Goal: Transaction & Acquisition: Purchase product/service

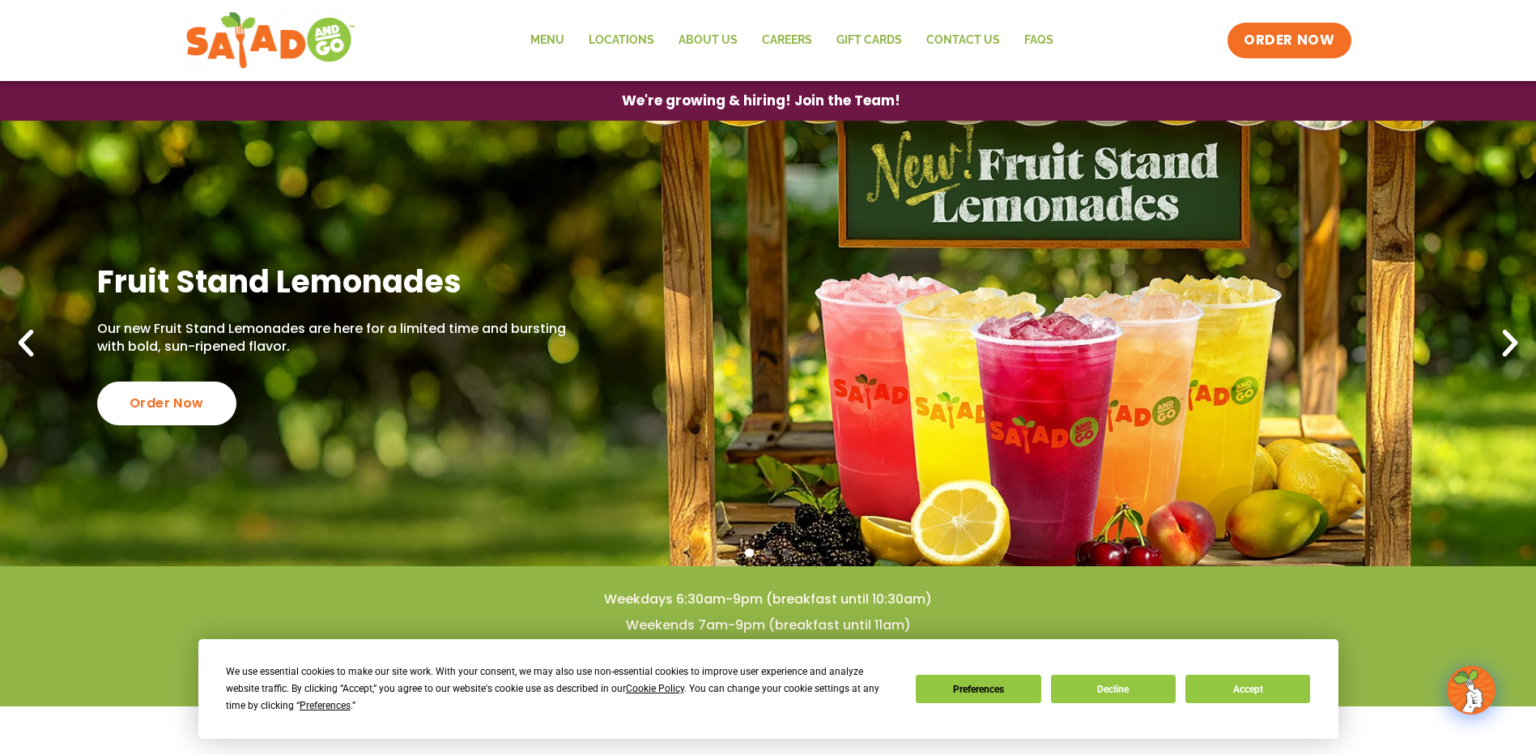
click at [1505, 333] on icon "Next slide" at bounding box center [1511, 344] width 36 height 36
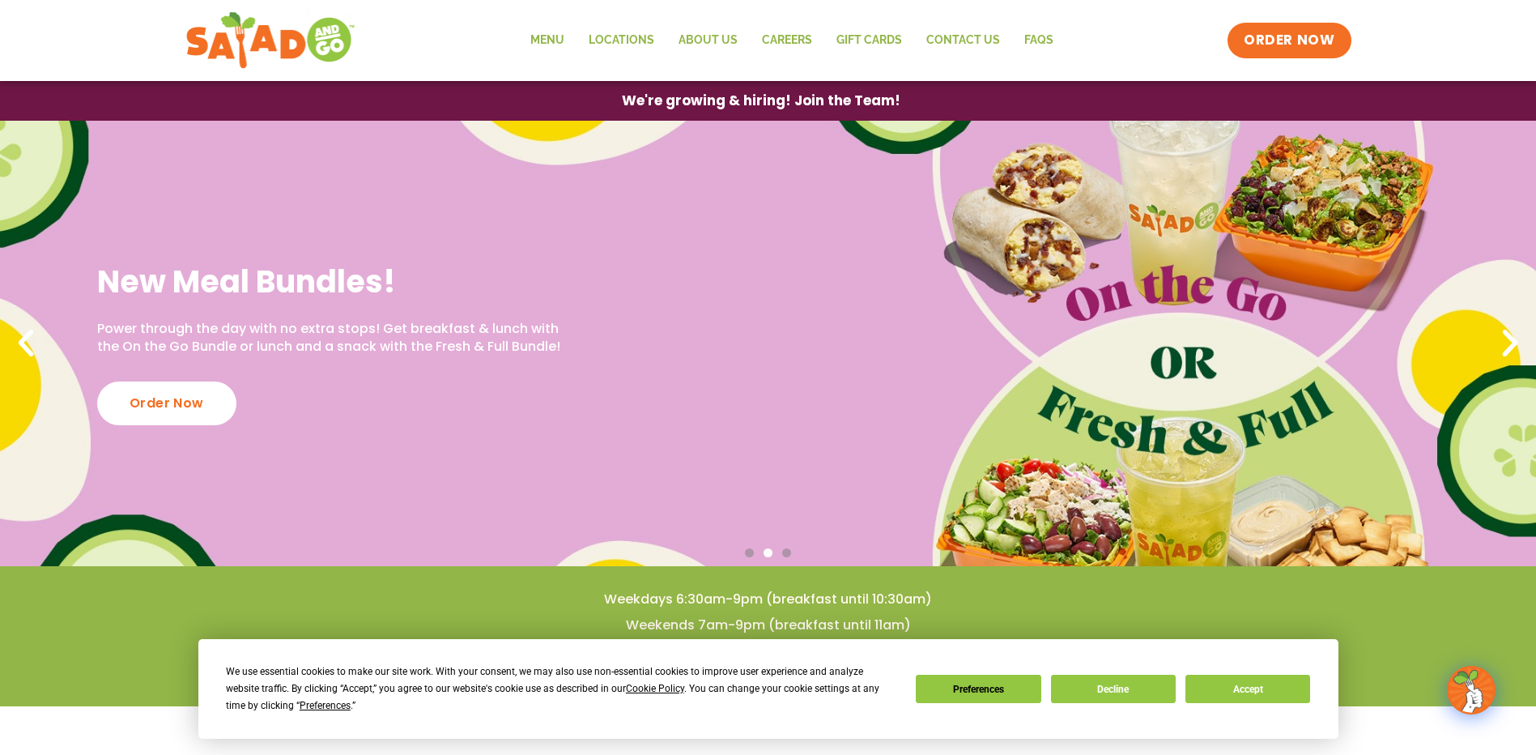
click at [1505, 333] on icon "Next slide" at bounding box center [1511, 344] width 36 height 36
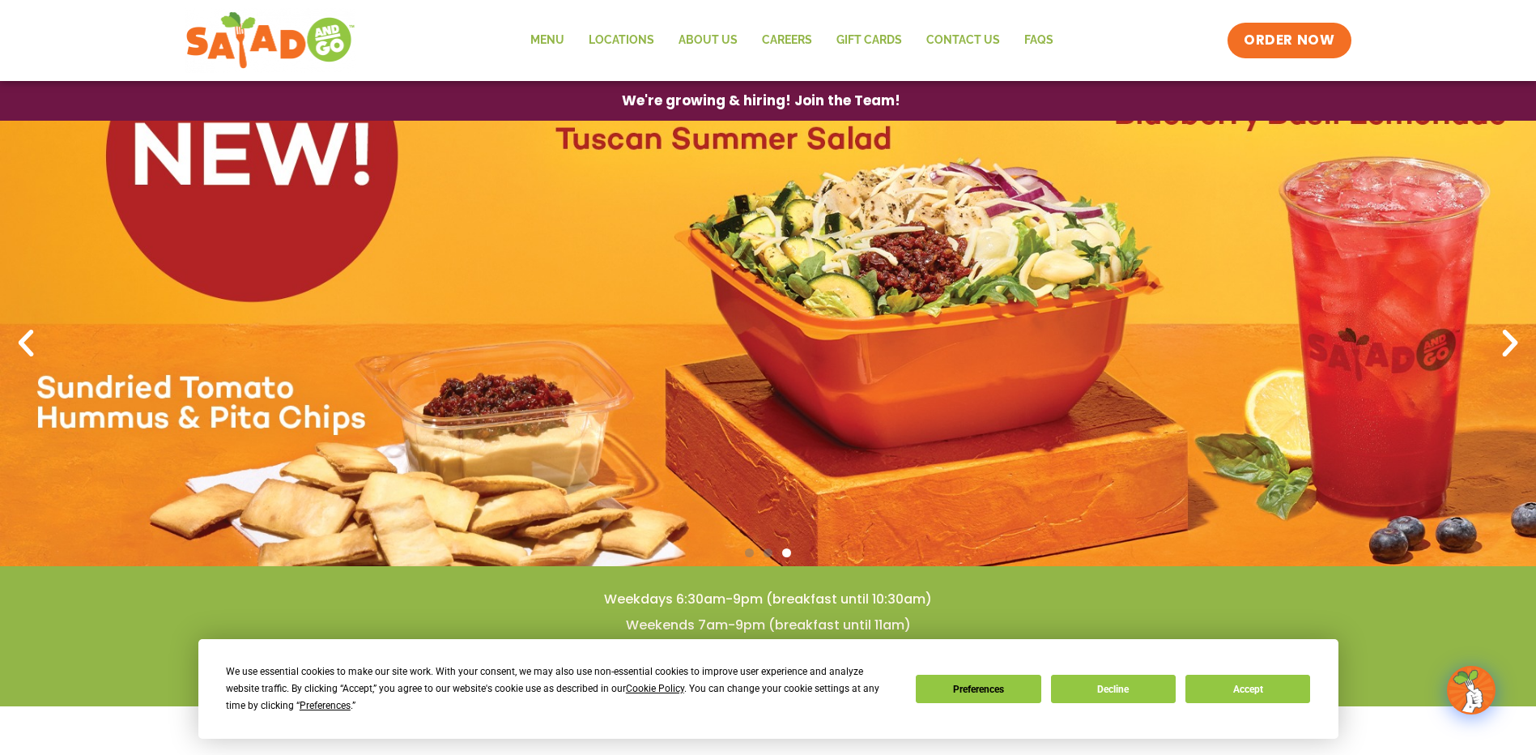
click at [1505, 333] on icon "Next slide" at bounding box center [1511, 344] width 36 height 36
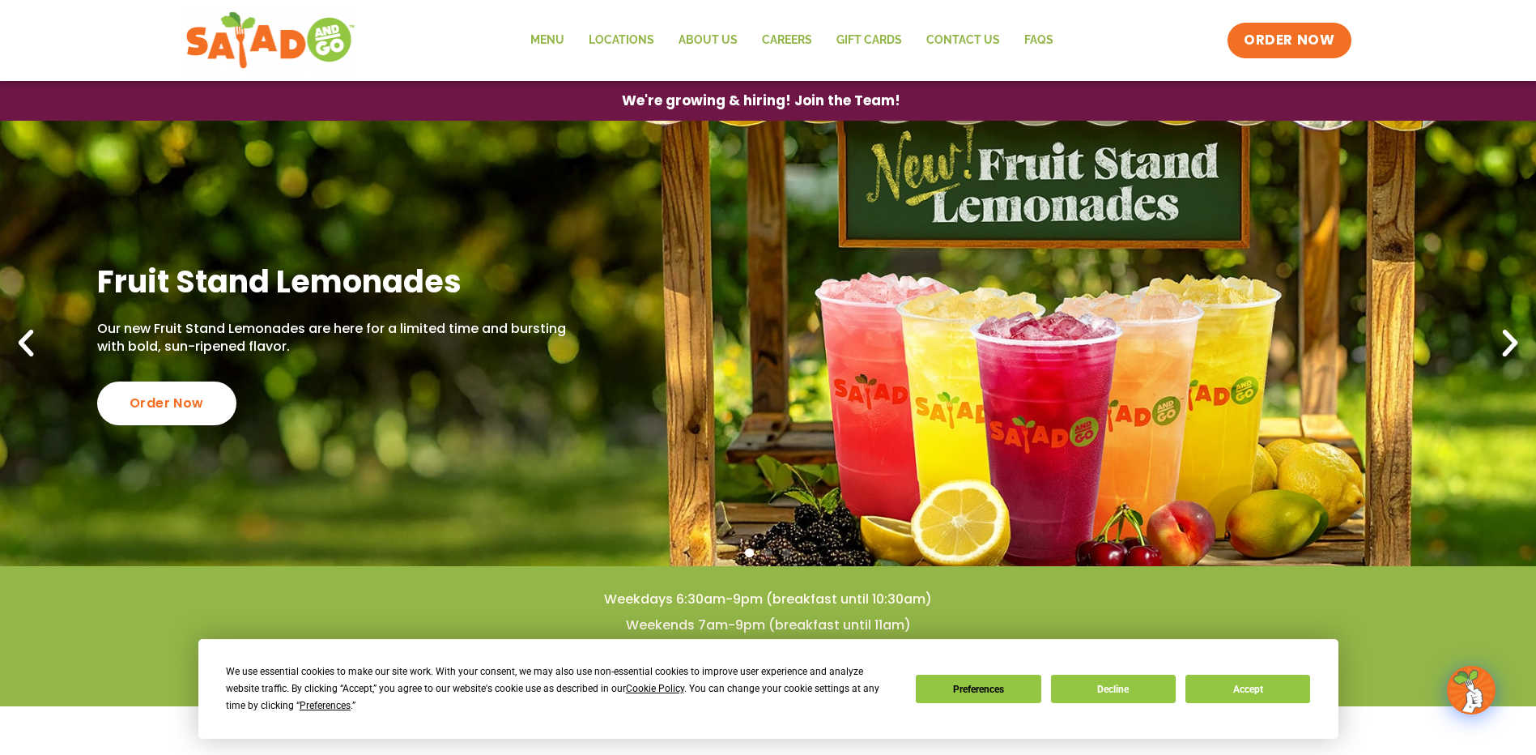
click at [1505, 333] on icon "Next slide" at bounding box center [1511, 344] width 36 height 36
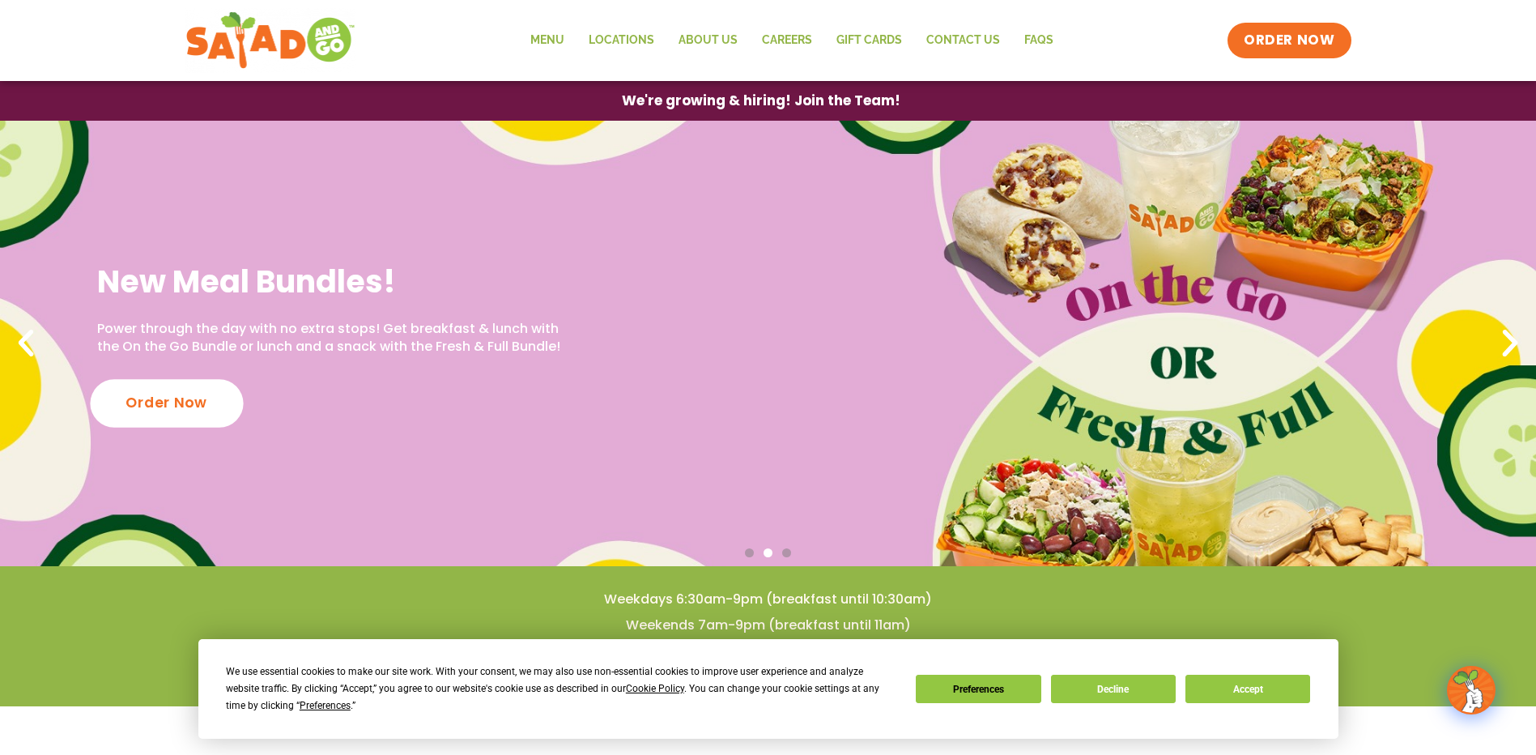
click at [221, 398] on div "Order Now" at bounding box center [166, 403] width 153 height 48
click at [564, 39] on link "Menu" at bounding box center [547, 40] width 58 height 37
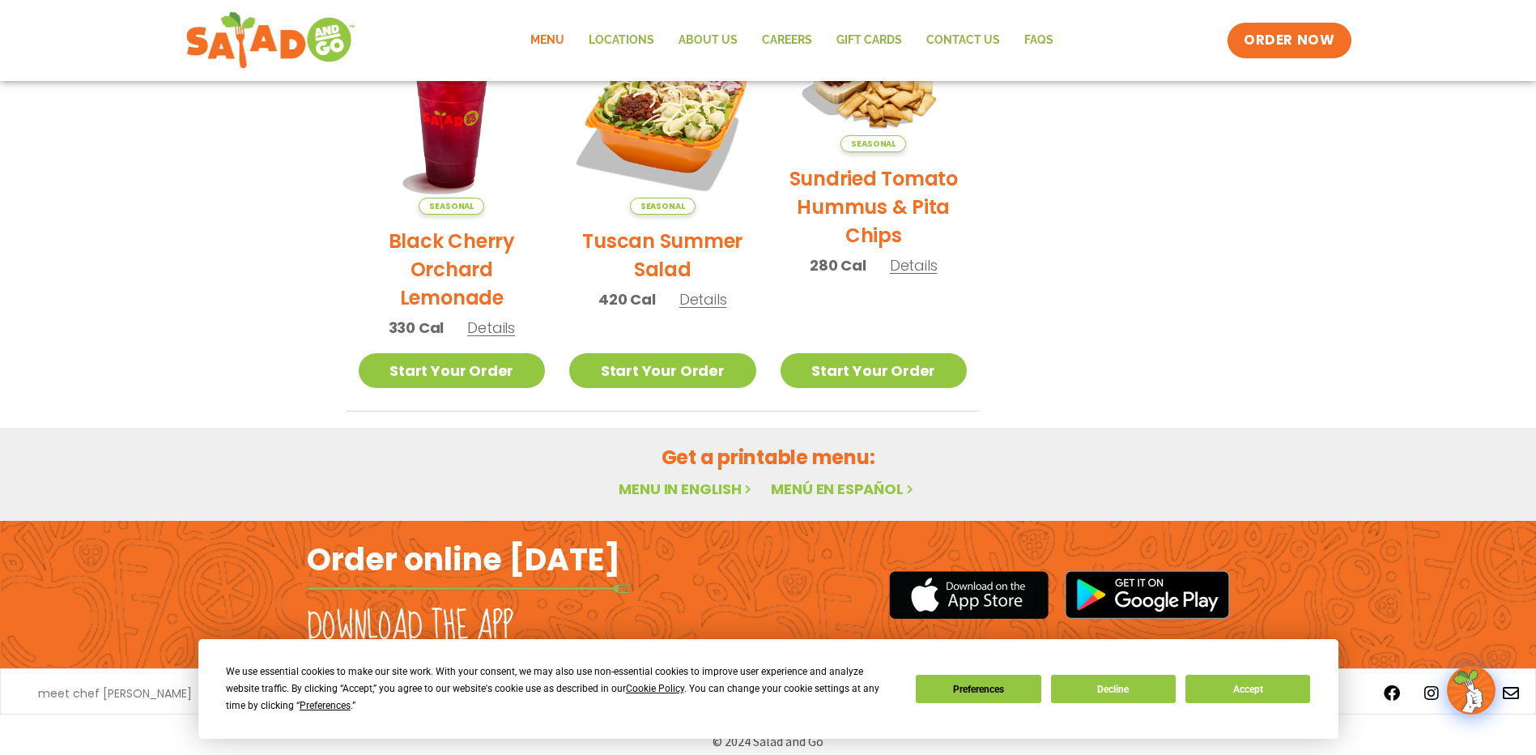
scroll to position [851, 0]
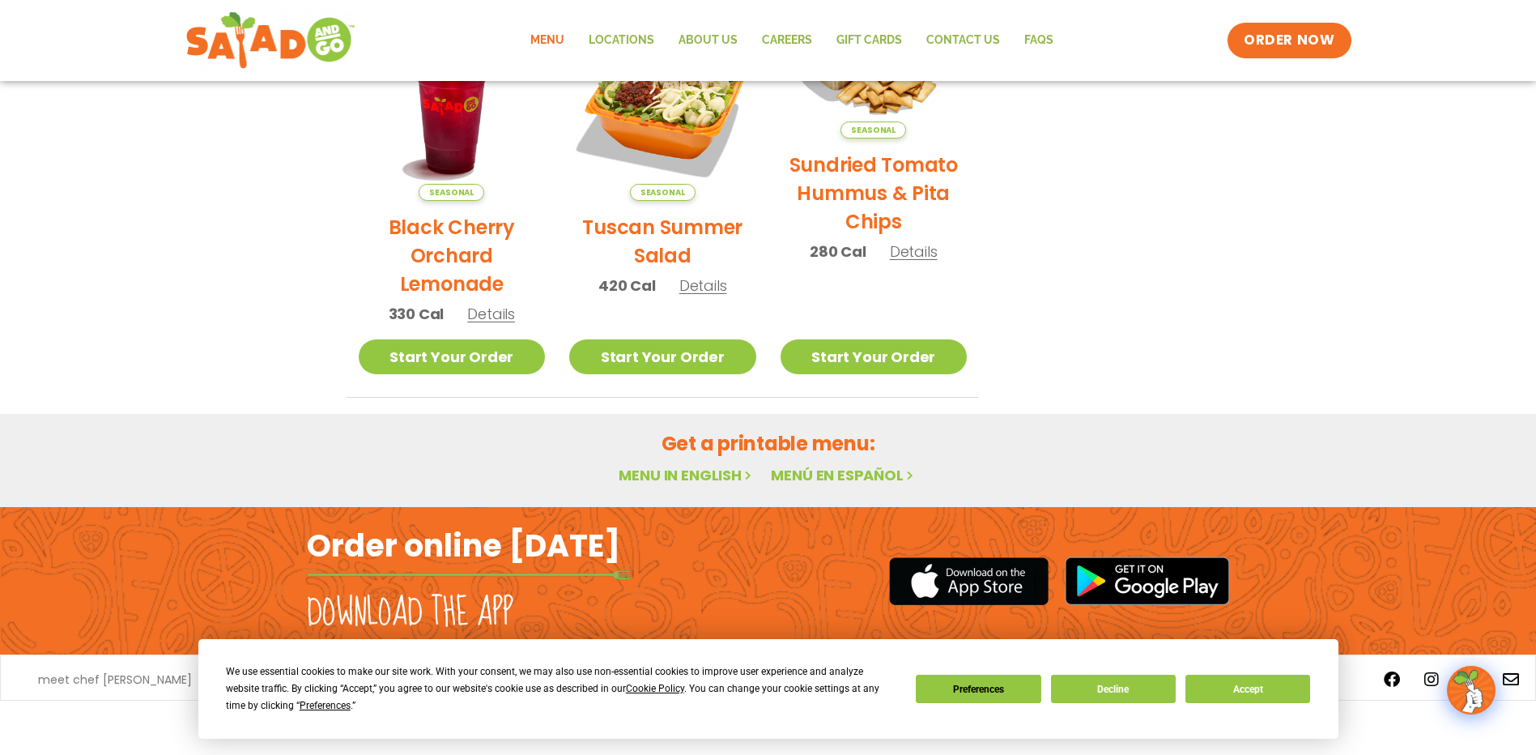
click at [660, 471] on link "Menu in English" at bounding box center [687, 475] width 136 height 20
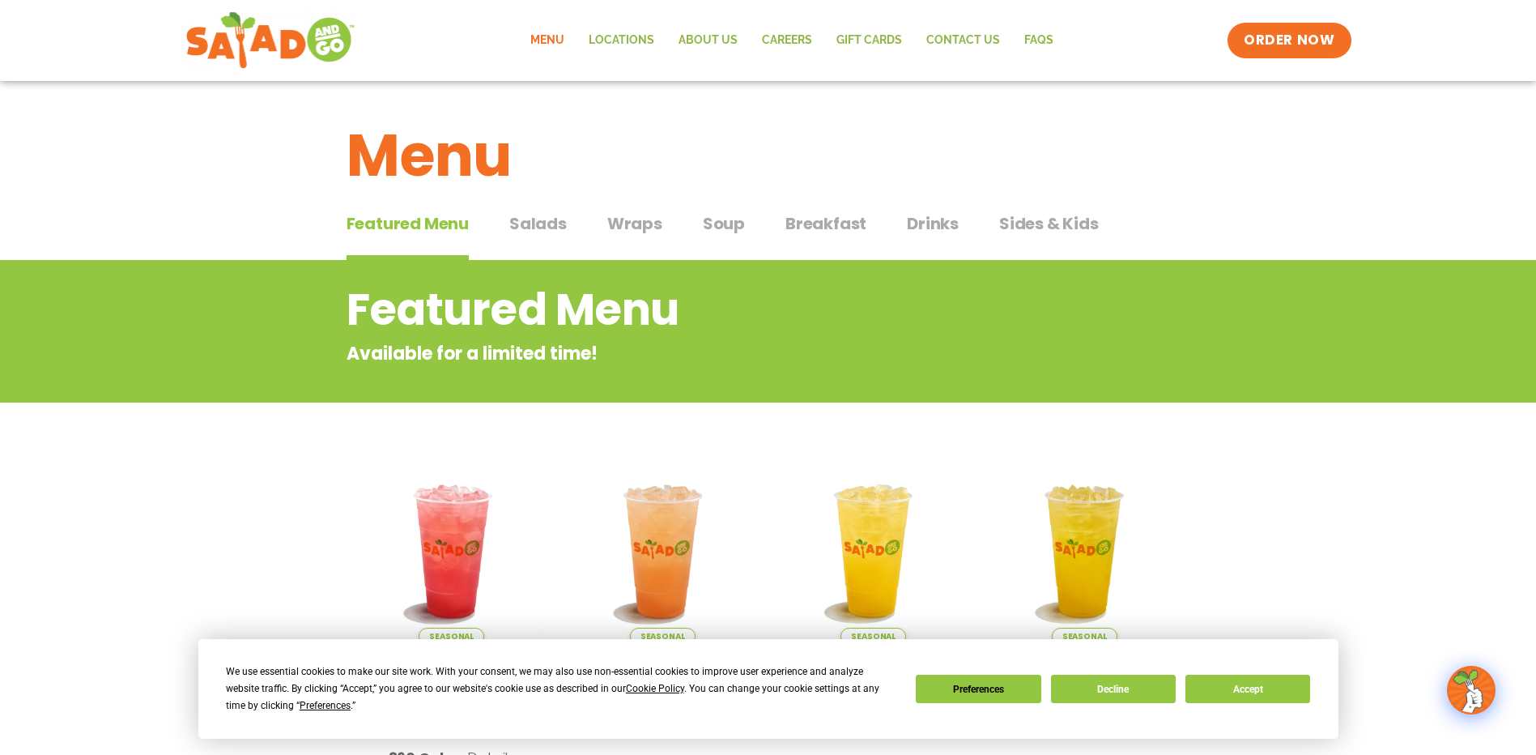
click at [538, 220] on span "Salads" at bounding box center [537, 223] width 57 height 24
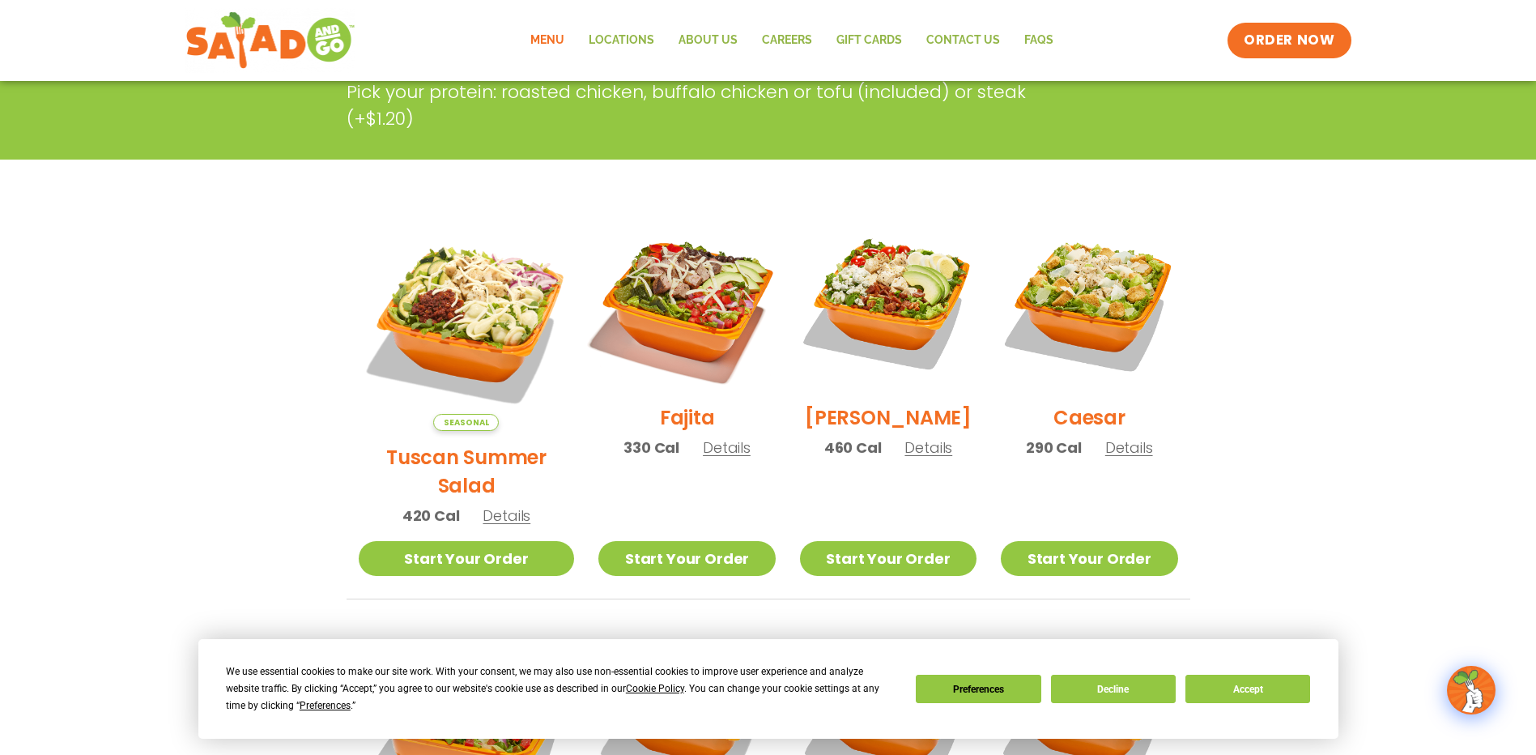
scroll to position [324, 0]
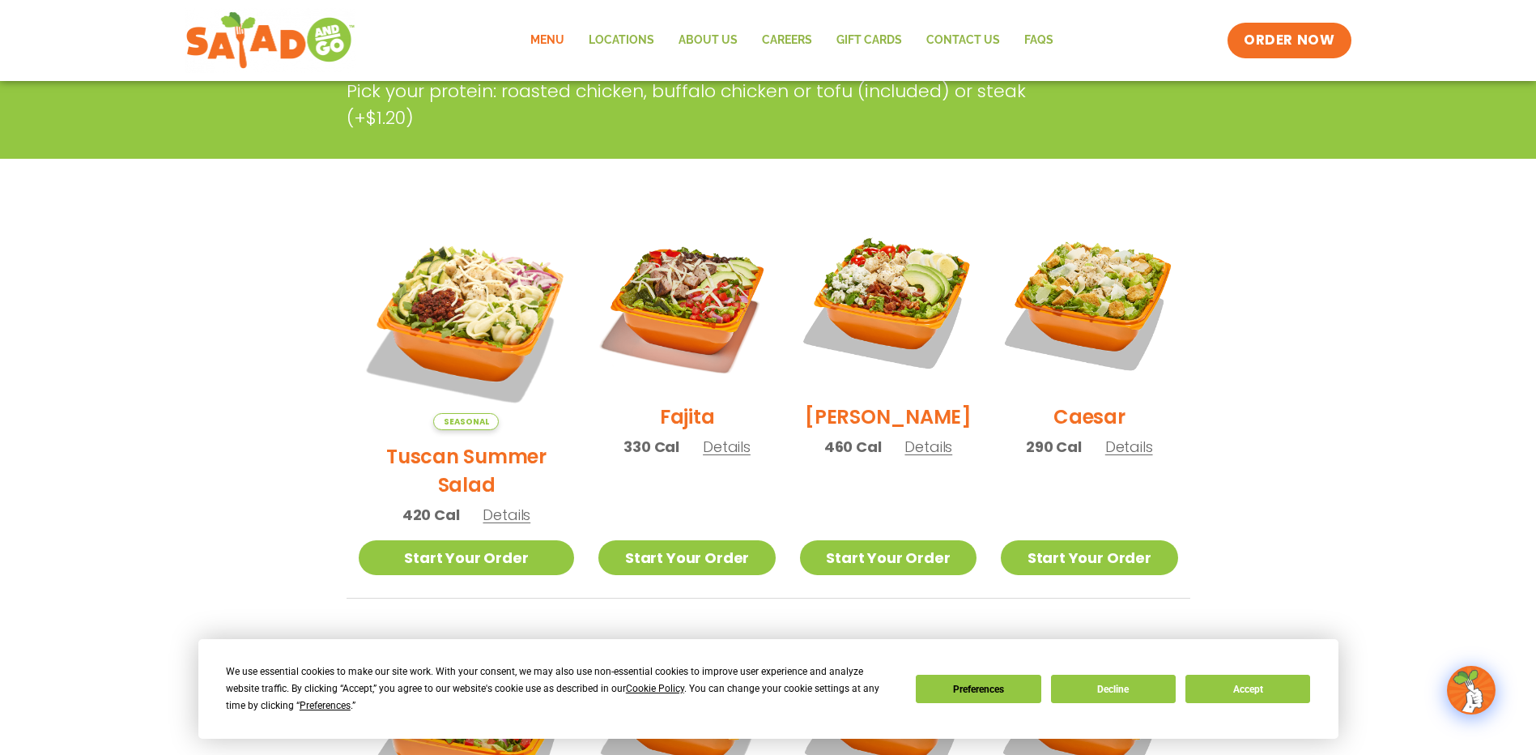
click at [495, 505] on span "Details" at bounding box center [507, 515] width 48 height 20
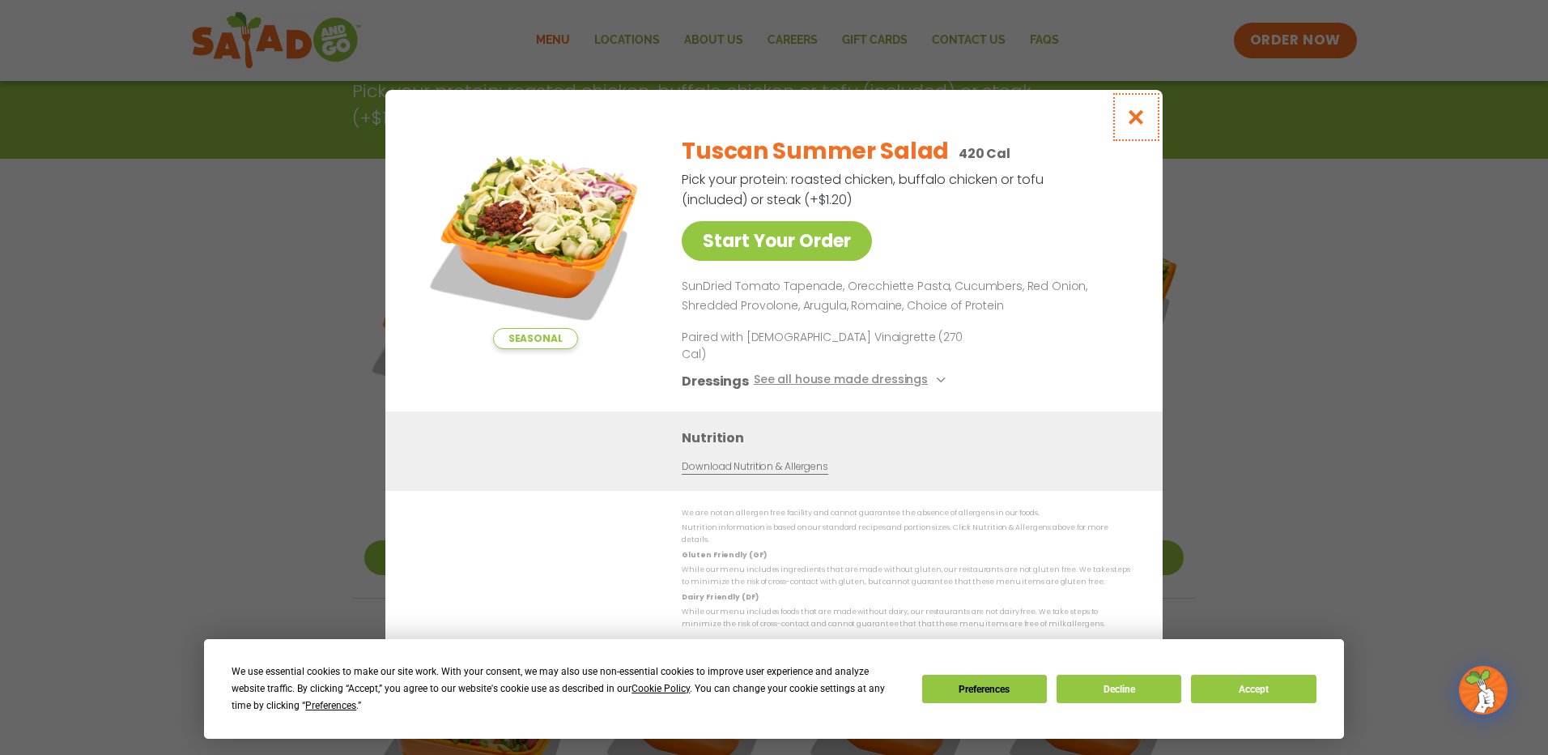
click at [1144, 126] on icon "Close modal" at bounding box center [1136, 117] width 20 height 17
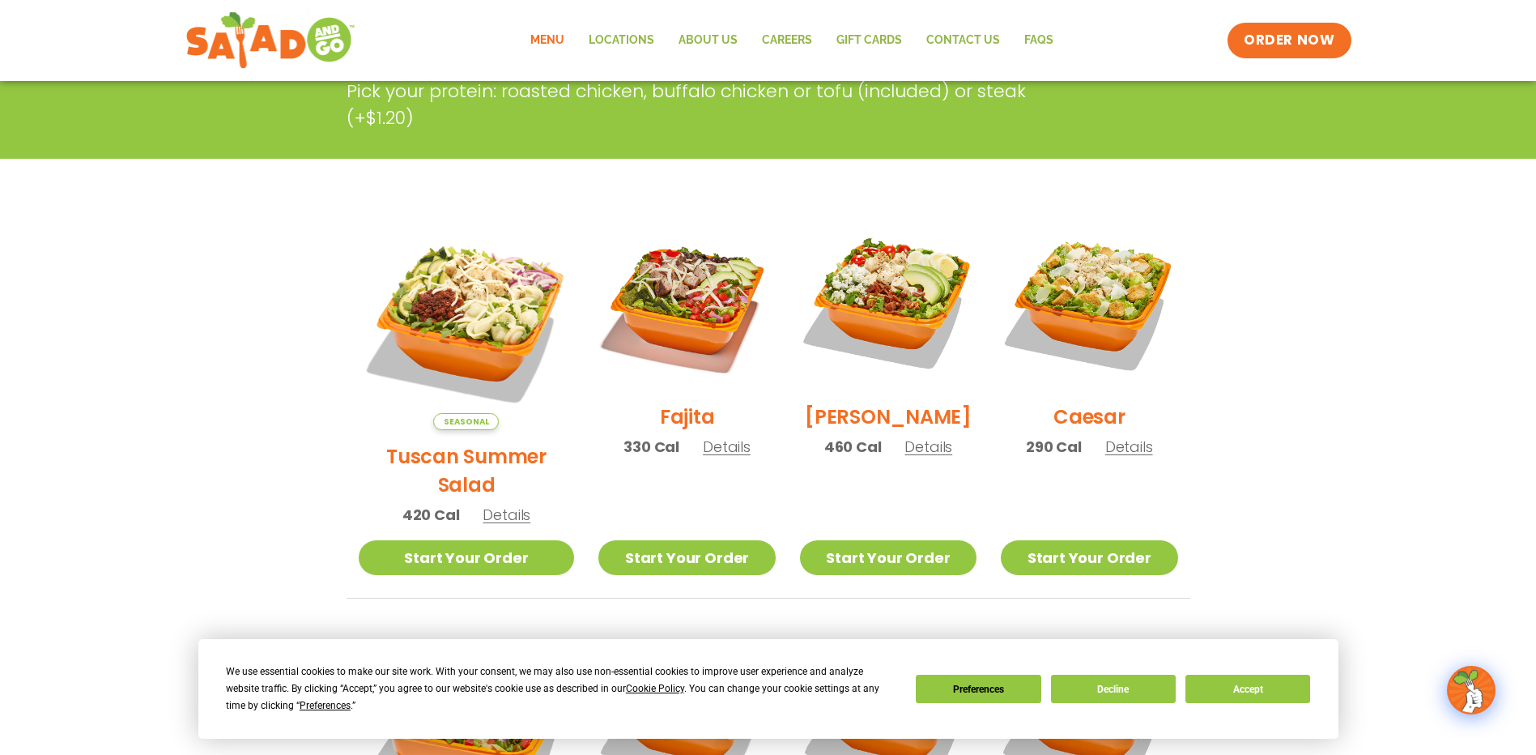
click at [916, 457] on span "Details" at bounding box center [929, 446] width 48 height 20
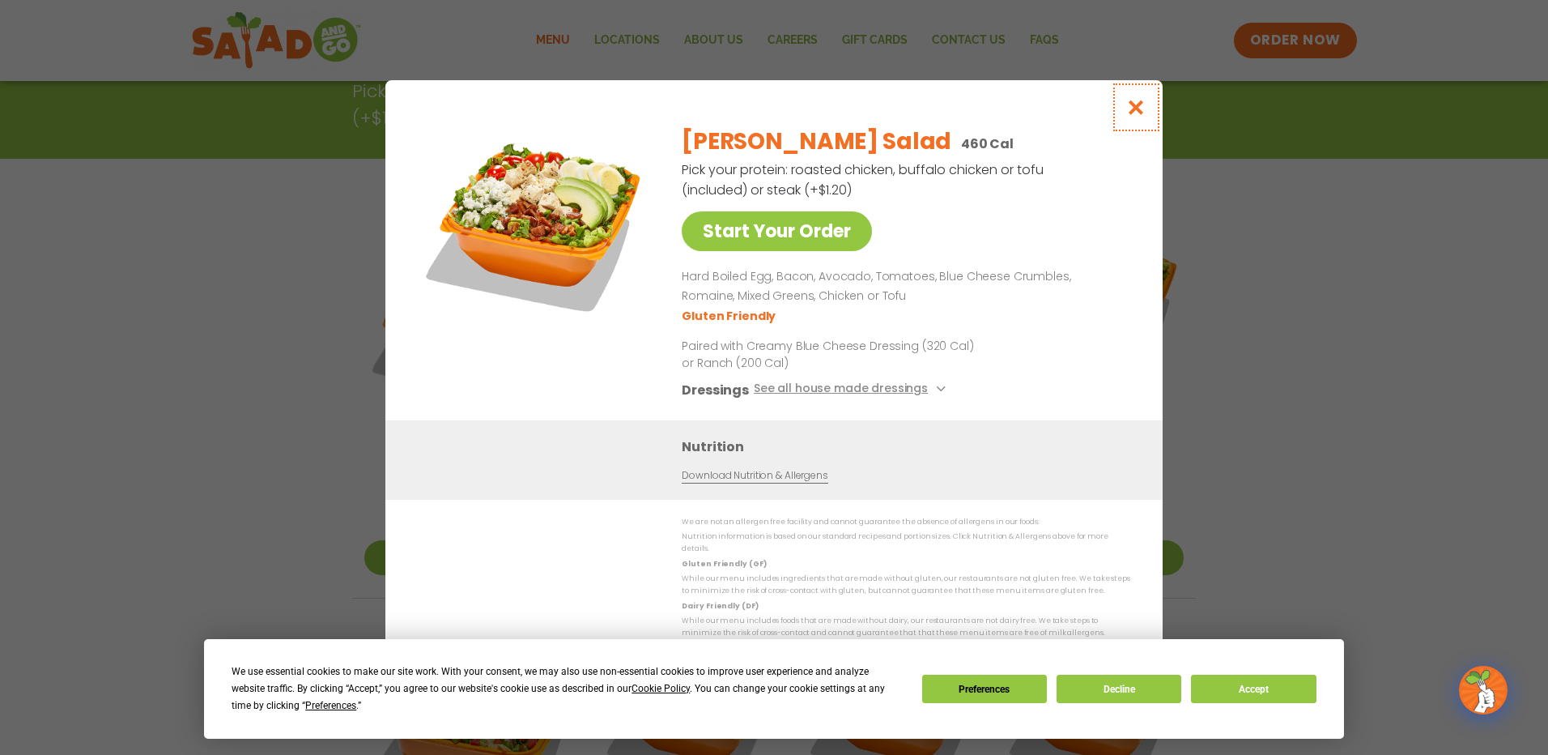
click at [1133, 116] on icon "Close modal" at bounding box center [1136, 107] width 20 height 17
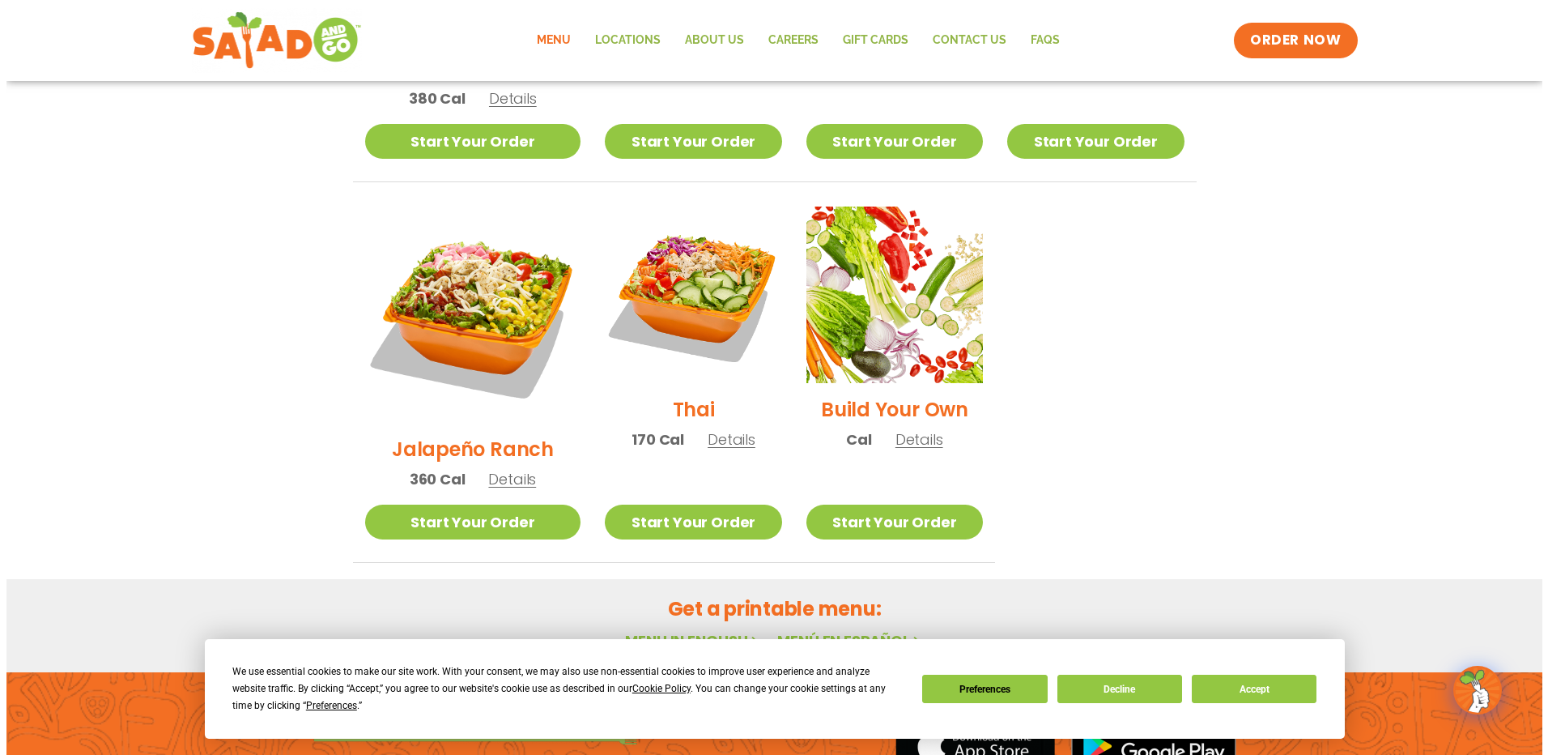
scroll to position [1134, 0]
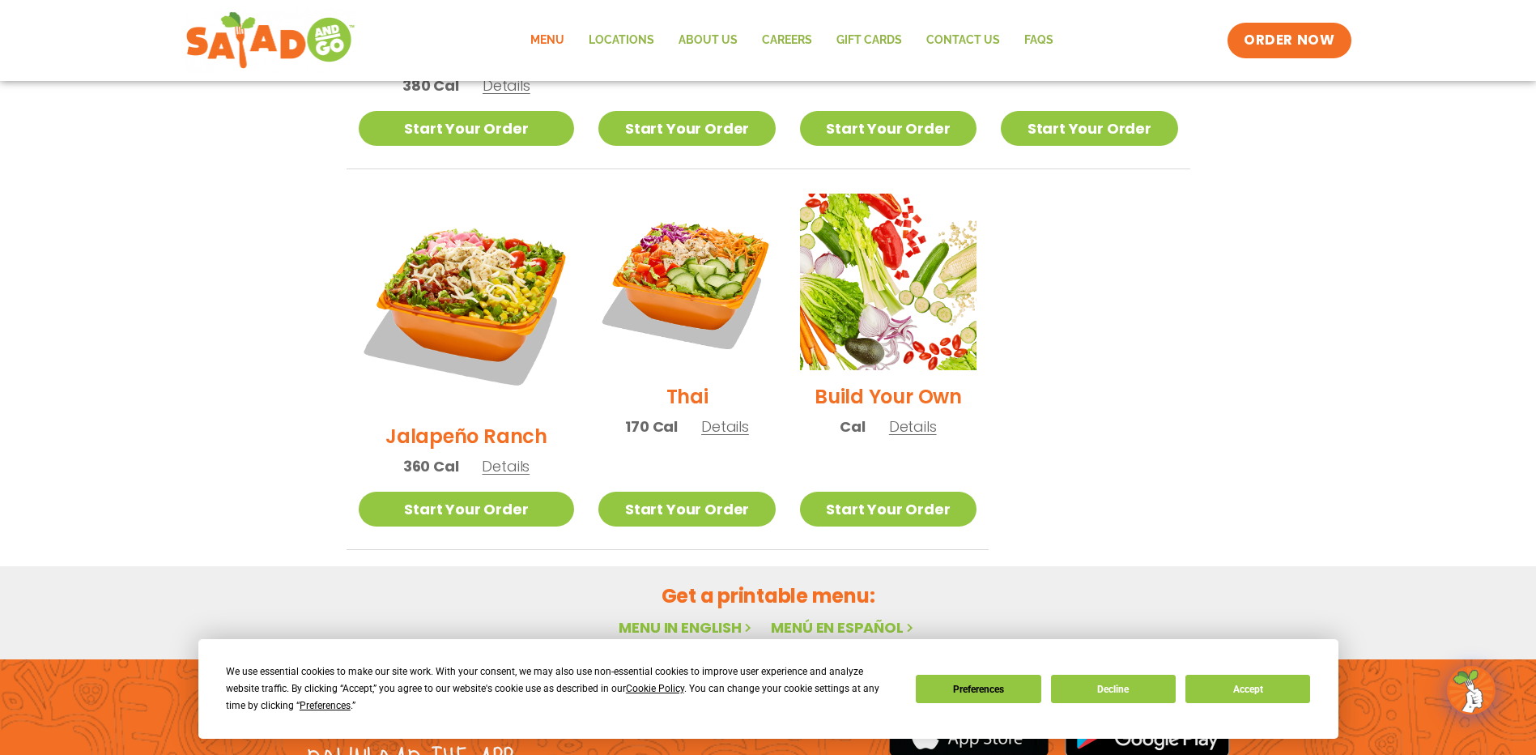
click at [701, 416] on span "Details" at bounding box center [725, 426] width 48 height 20
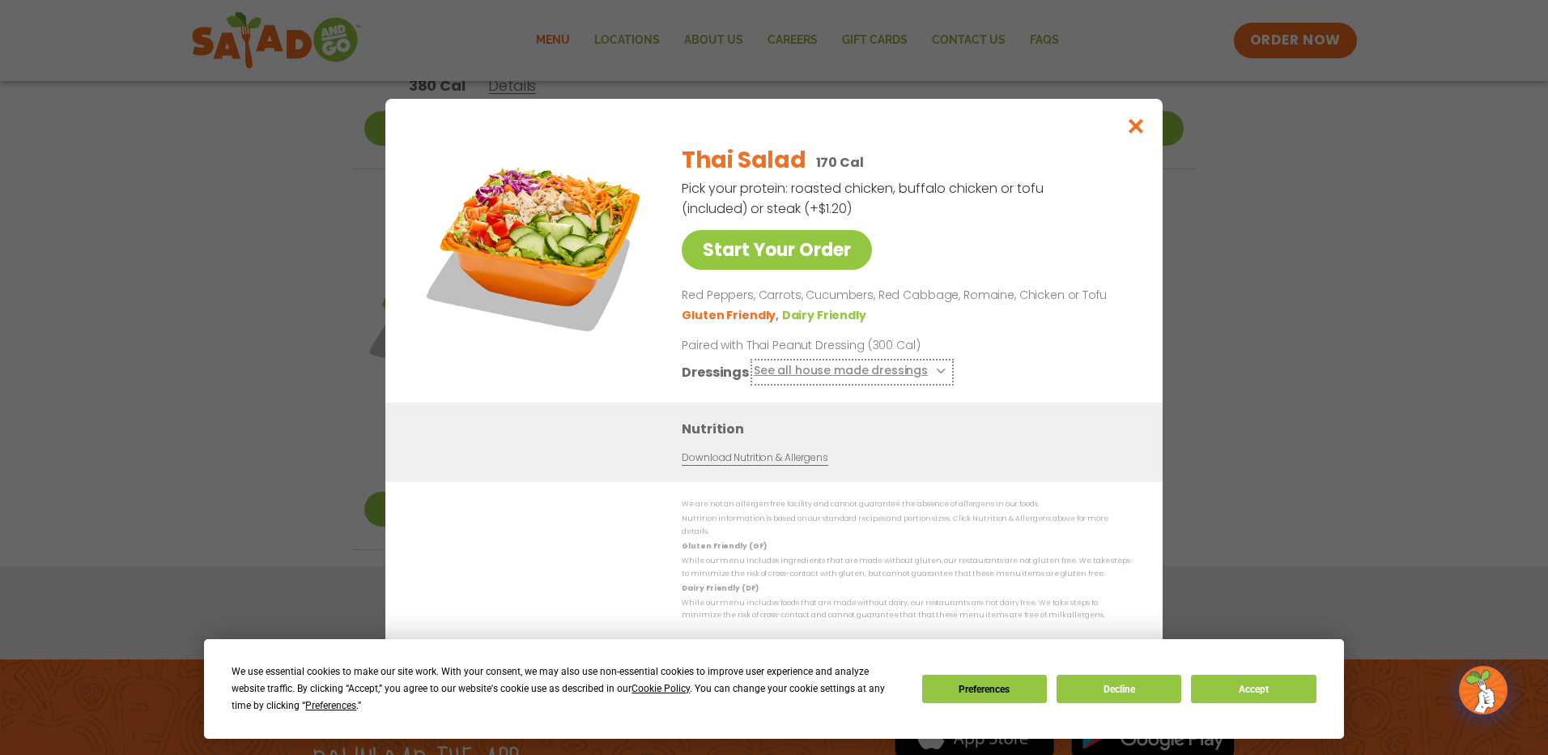
click at [936, 374] on icon at bounding box center [939, 371] width 6 height 6
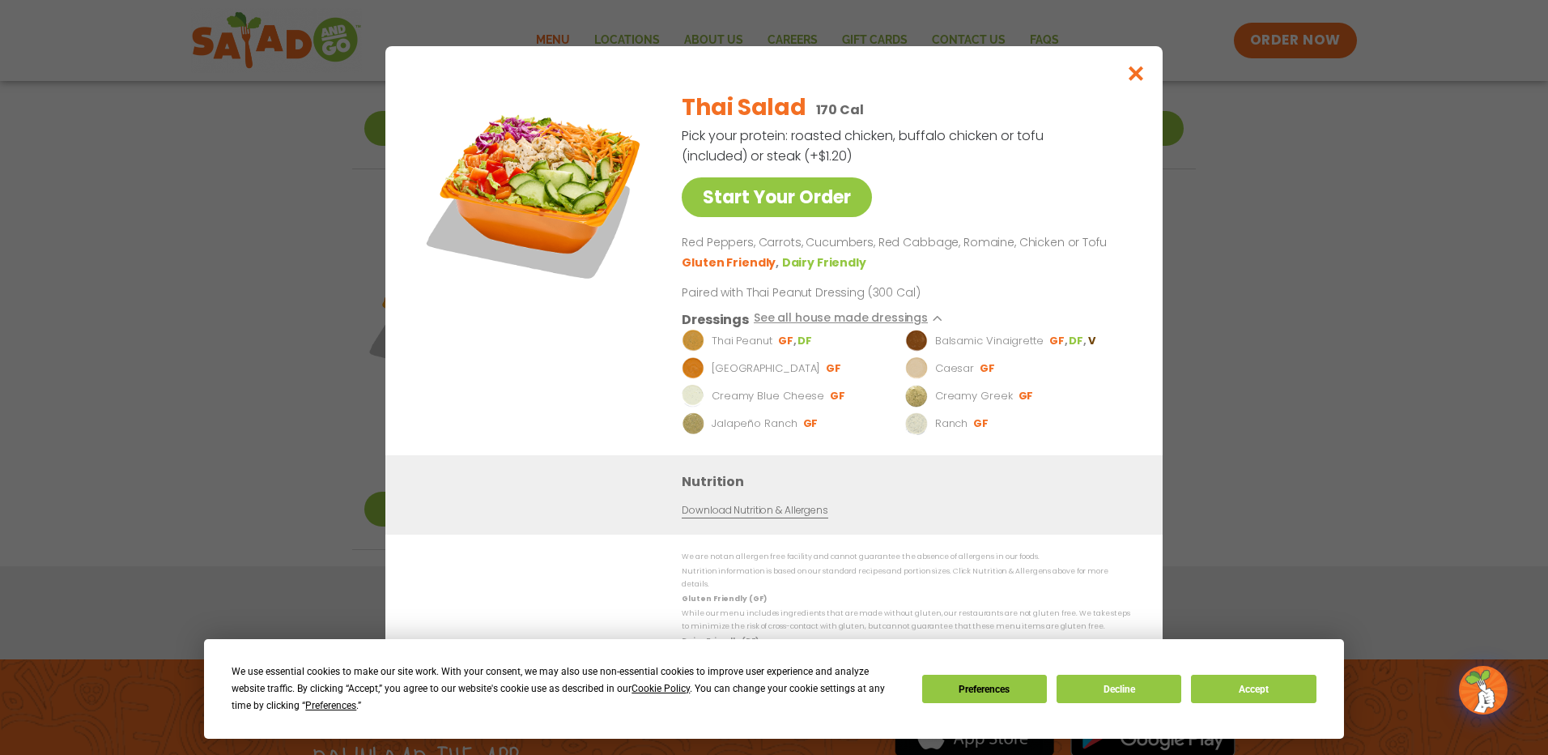
click at [1279, 669] on div "We use essential cookies to make our site work. With your consent, we may also …" at bounding box center [774, 688] width 1084 height 51
click at [1271, 685] on button "Accept" at bounding box center [1253, 689] width 125 height 28
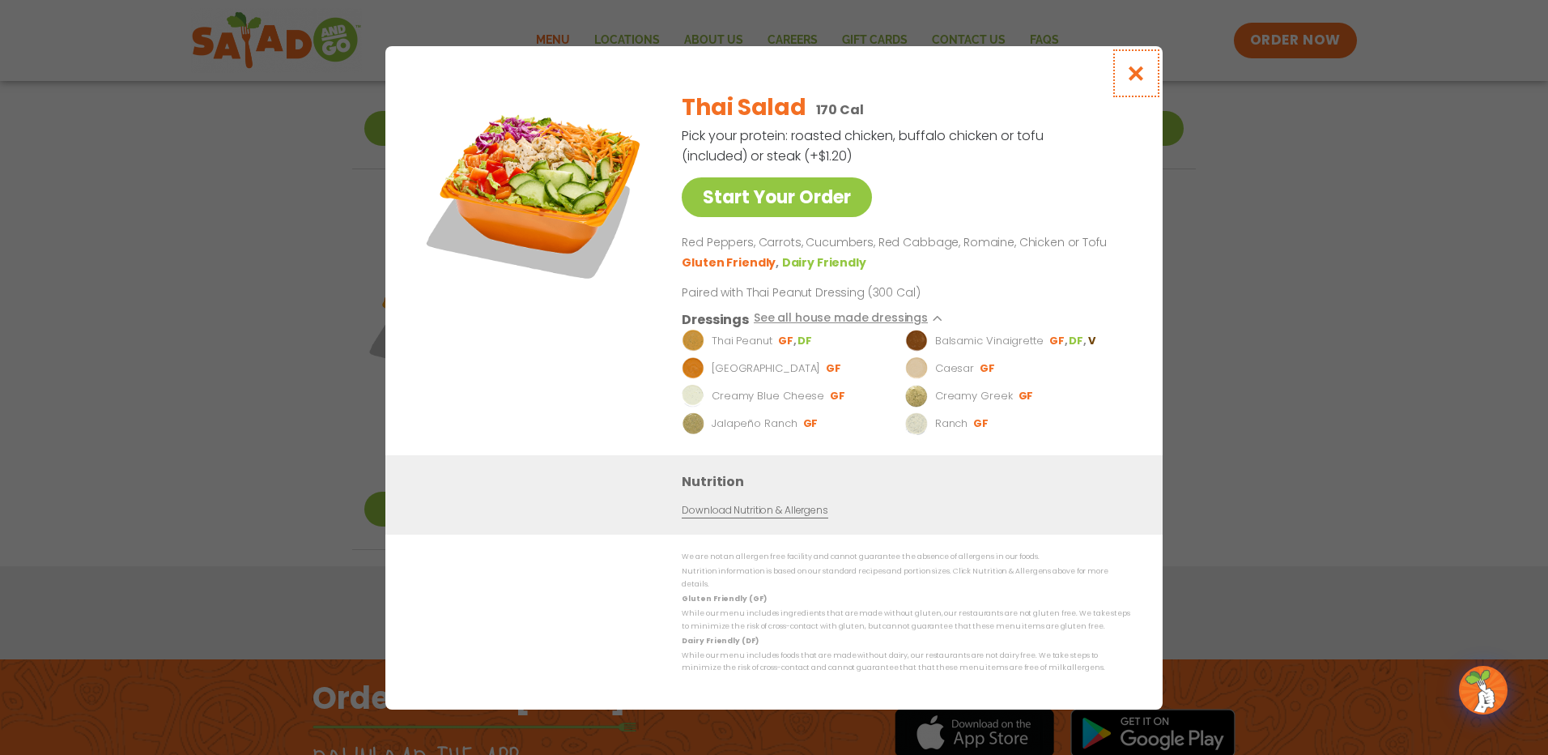
click at [1136, 76] on icon "Close modal" at bounding box center [1136, 73] width 20 height 17
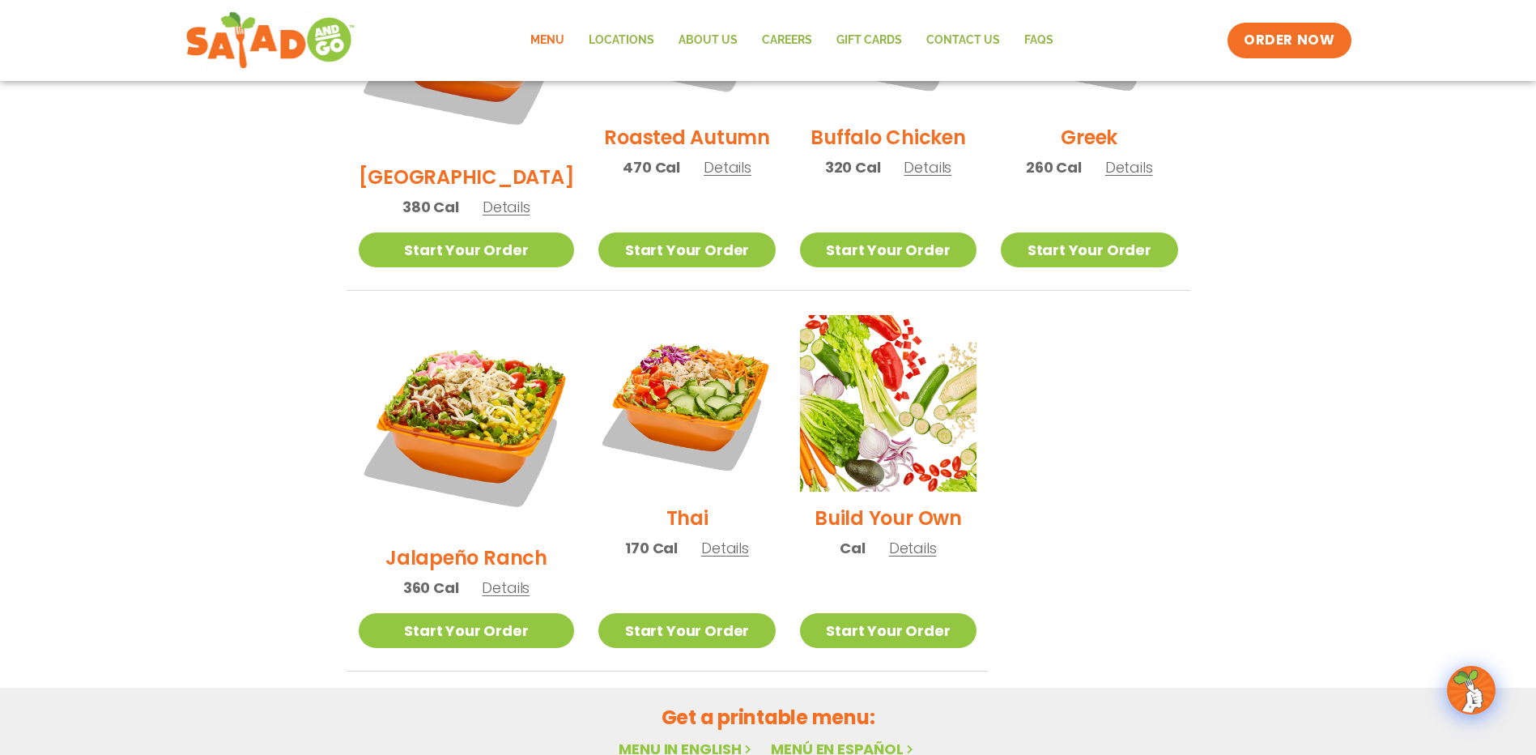
scroll to position [1198, 0]
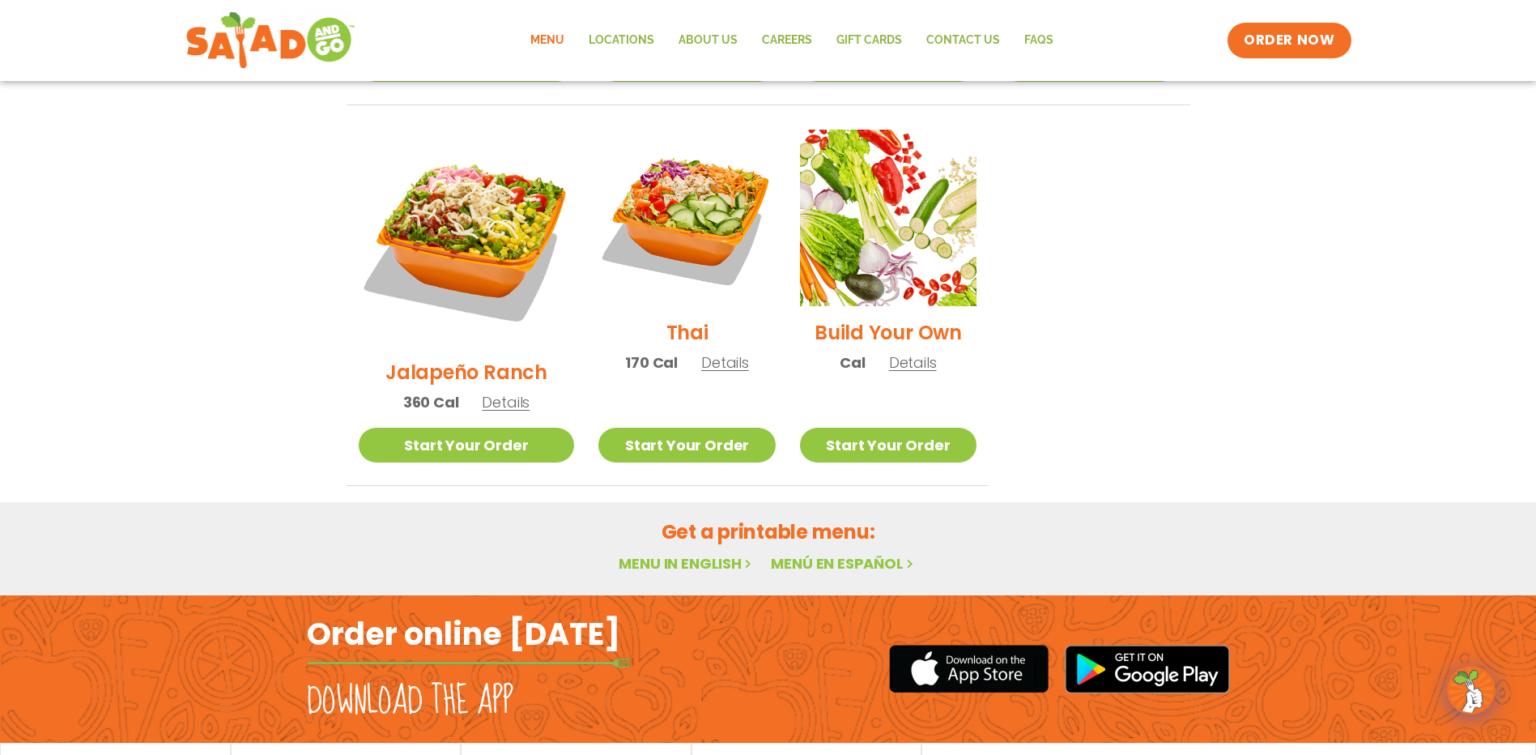
click at [901, 352] on span "Details" at bounding box center [913, 362] width 48 height 20
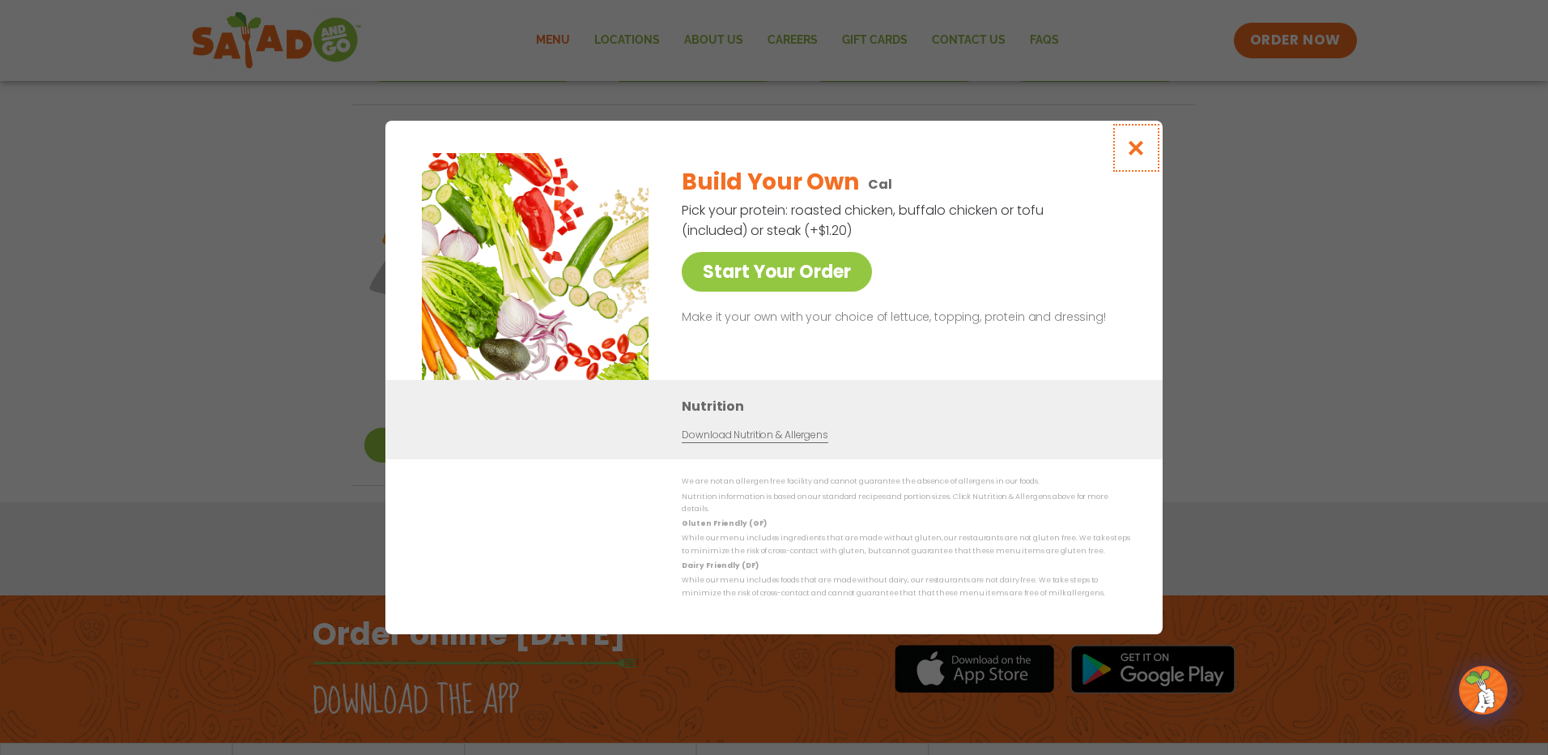
click at [1135, 153] on icon "Close modal" at bounding box center [1136, 147] width 20 height 17
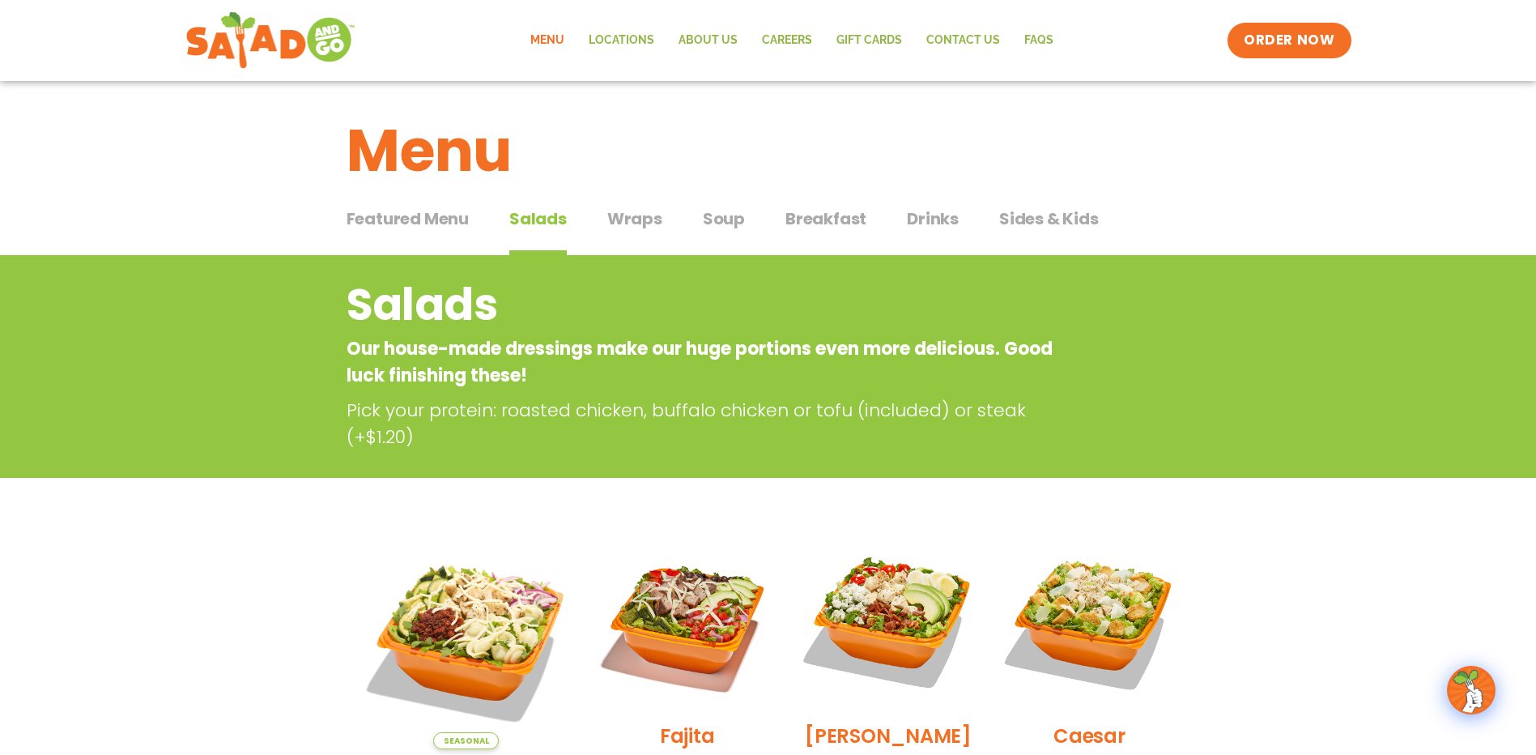
scroll to position [0, 0]
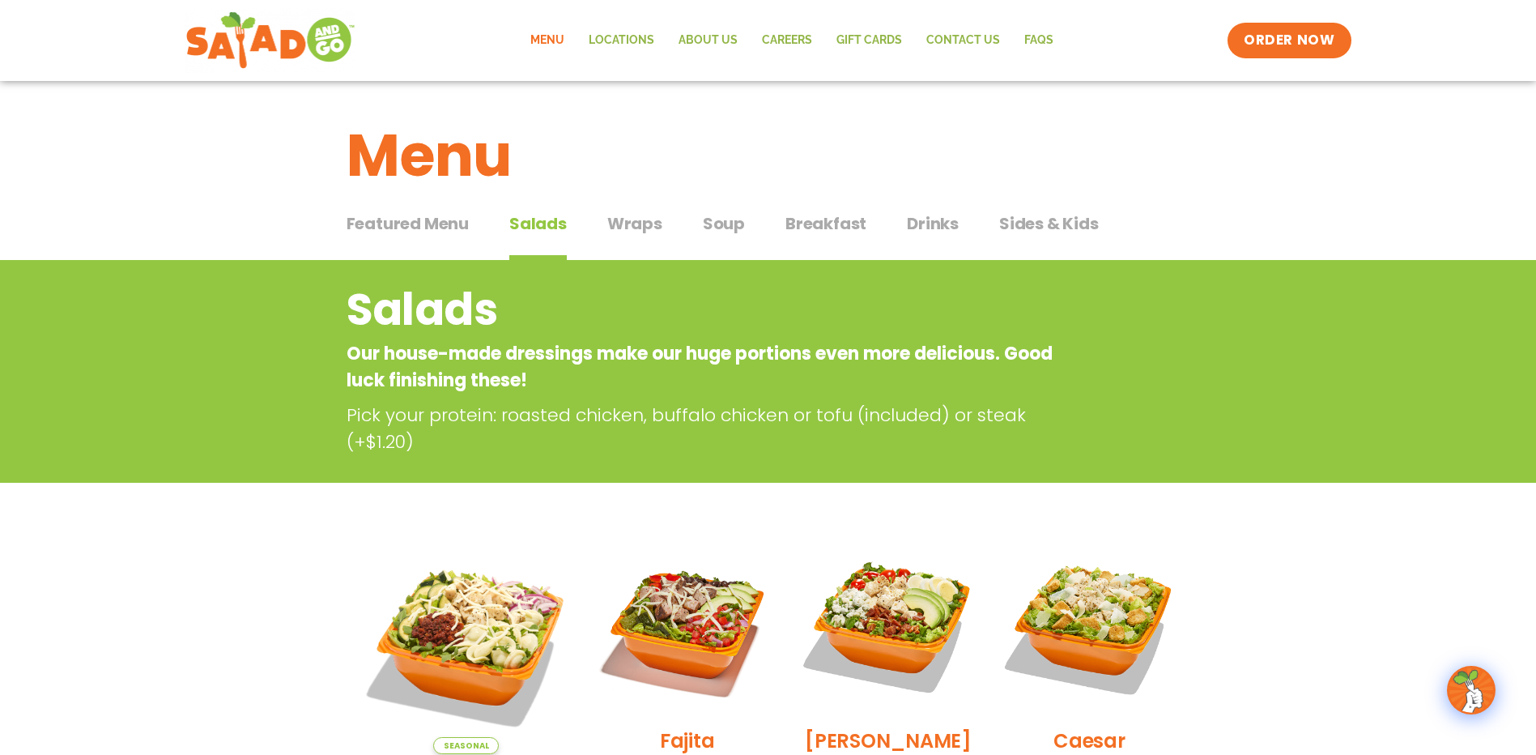
click at [651, 223] on span "Wraps" at bounding box center [634, 223] width 55 height 24
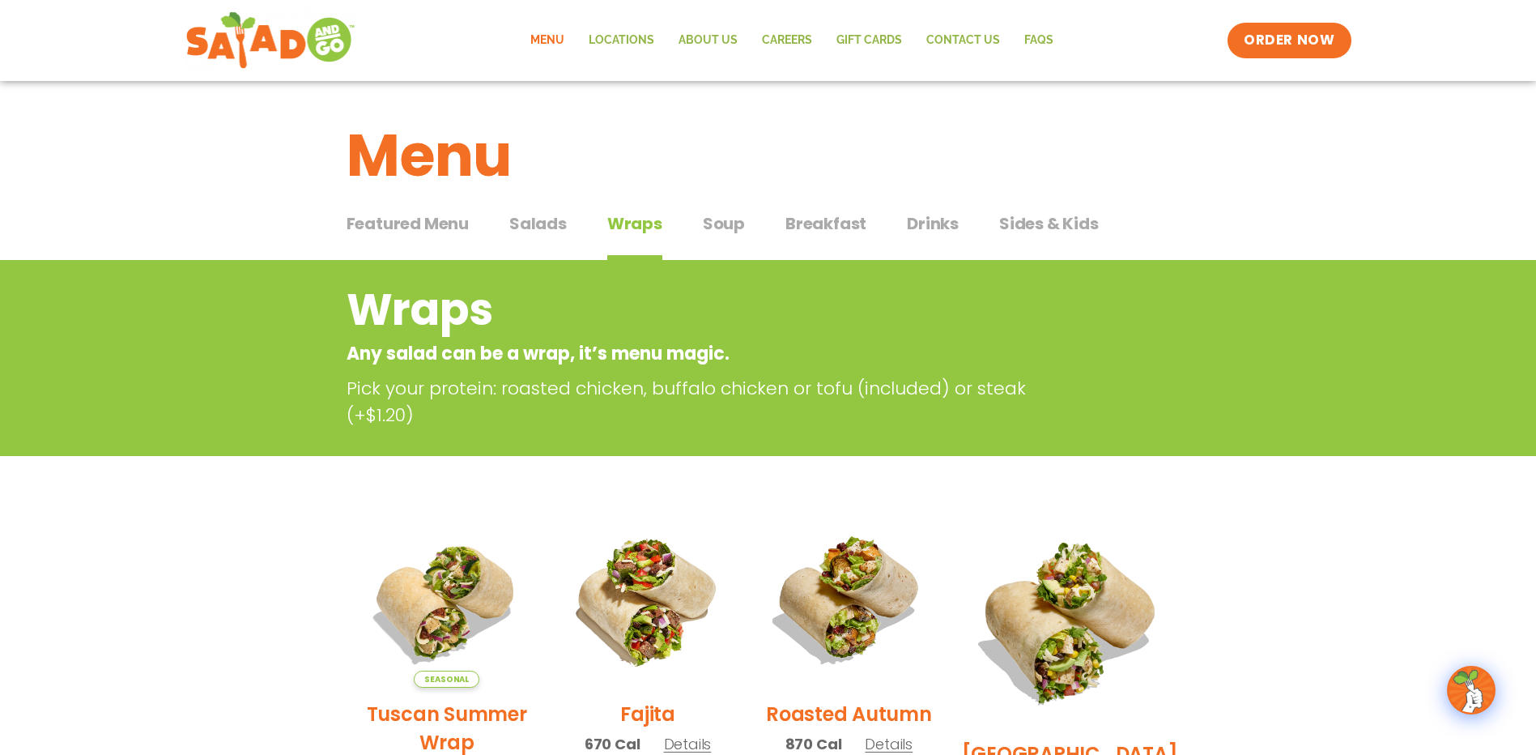
click at [710, 229] on span "Soup" at bounding box center [724, 223] width 42 height 24
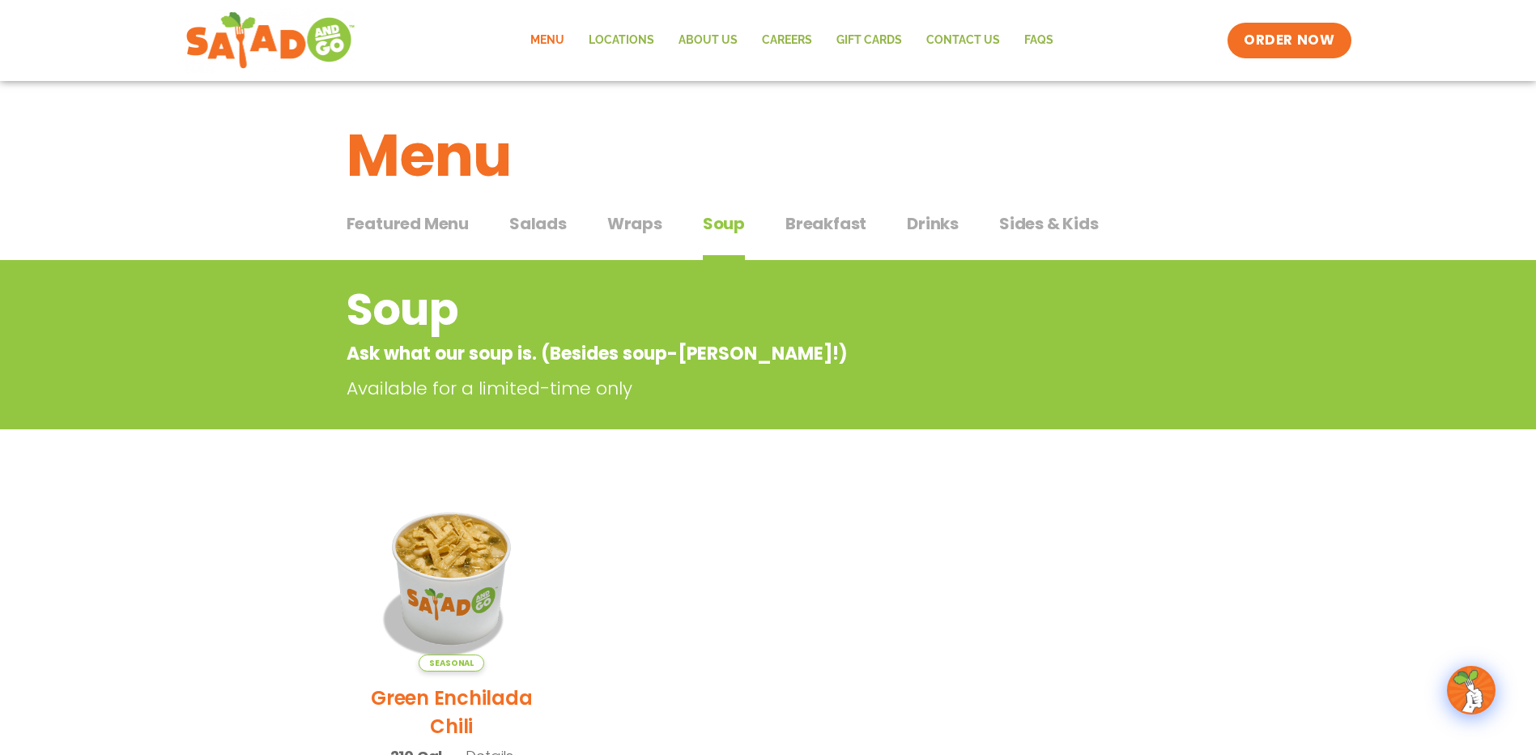
click at [816, 224] on span "Breakfast" at bounding box center [826, 223] width 81 height 24
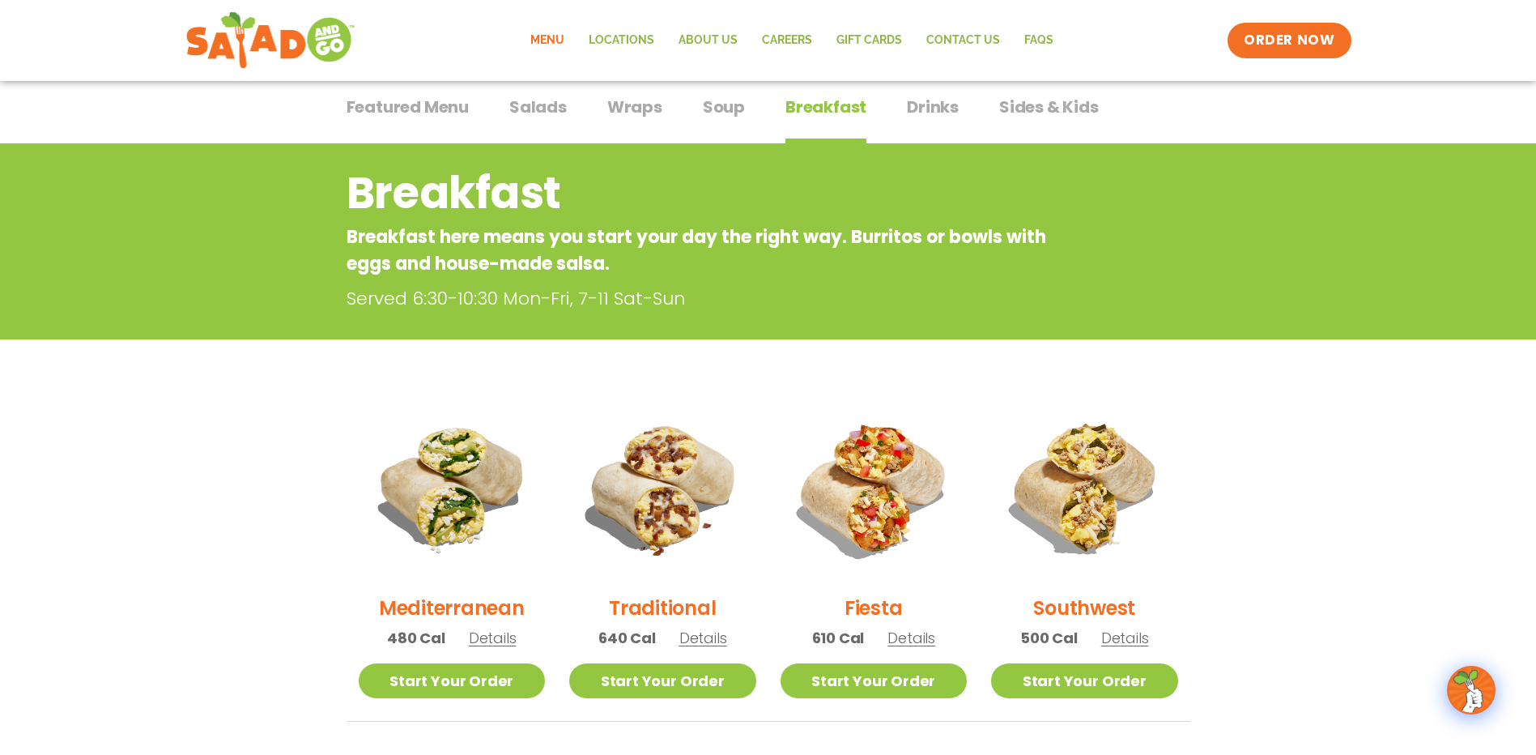
scroll to position [81, 0]
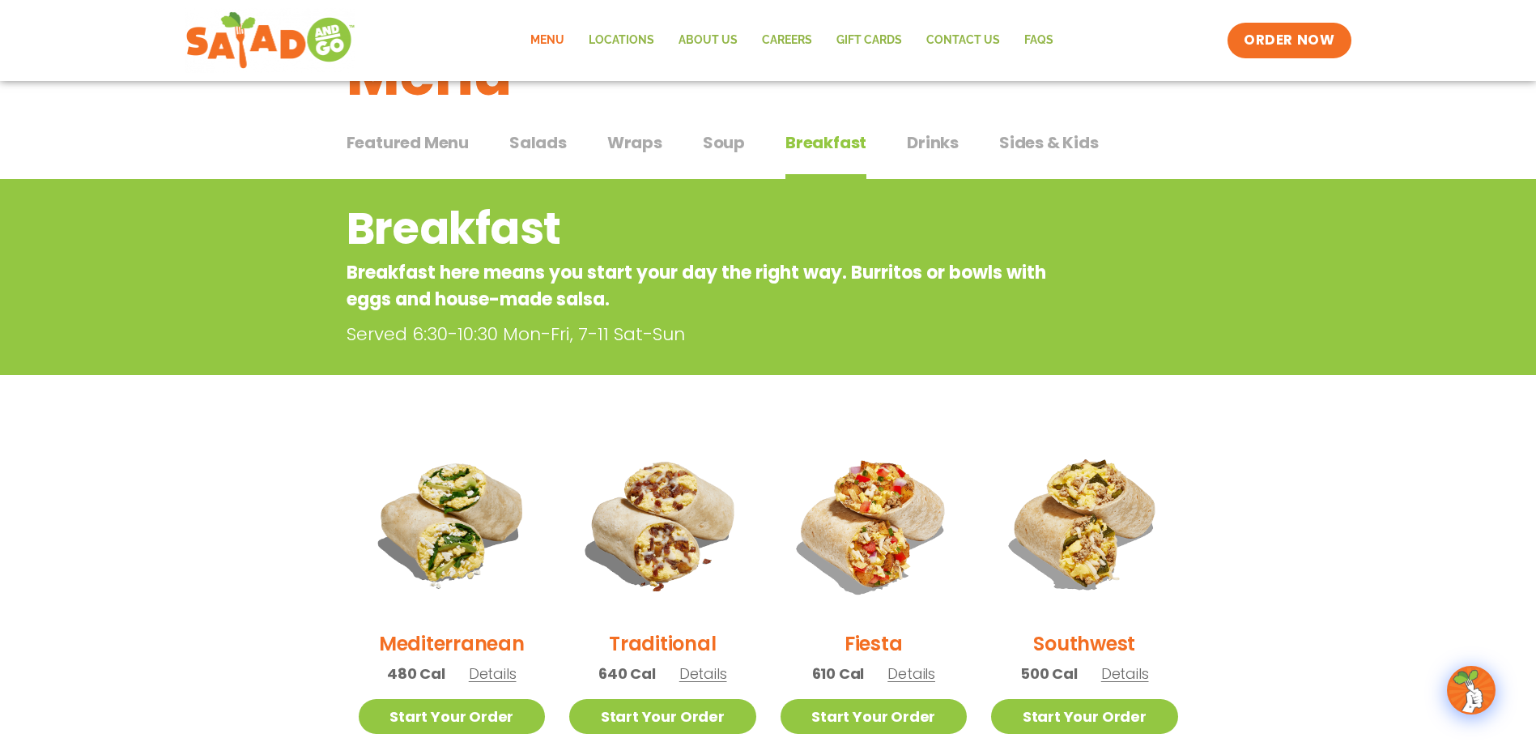
click at [911, 137] on span "Drinks" at bounding box center [933, 142] width 52 height 24
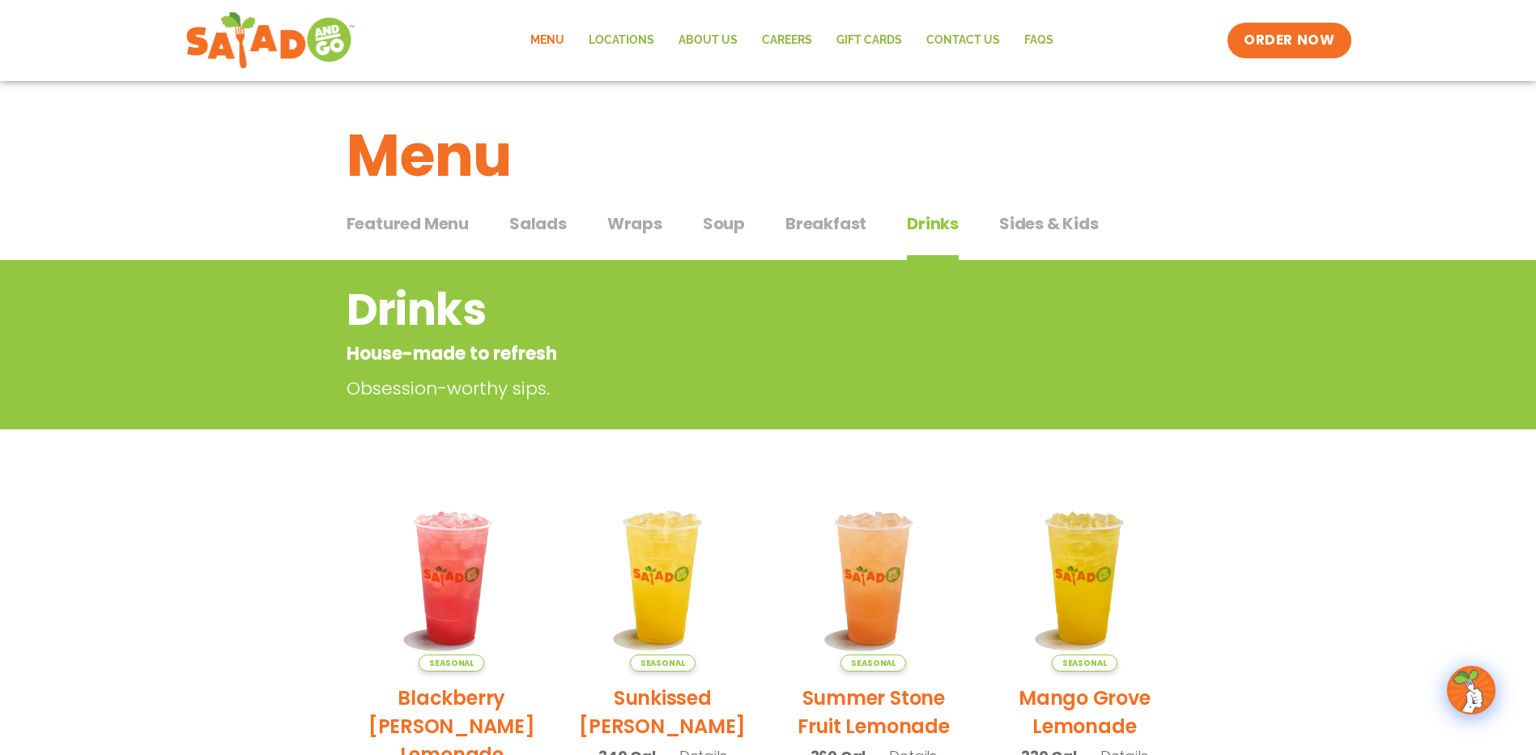
click at [1016, 229] on span "Sides & Kids" at bounding box center [1049, 223] width 100 height 24
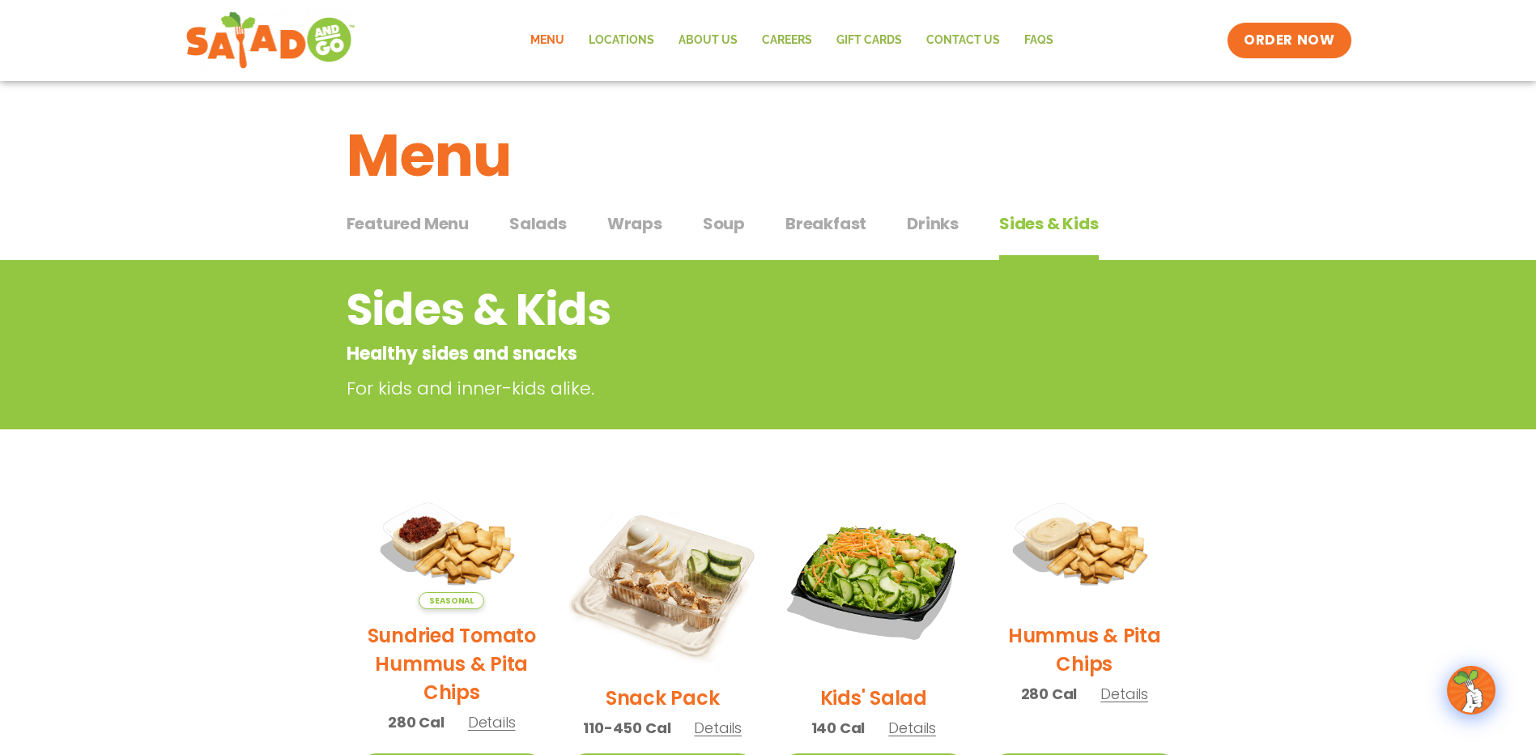
click at [462, 217] on span "Featured Menu" at bounding box center [408, 223] width 122 height 24
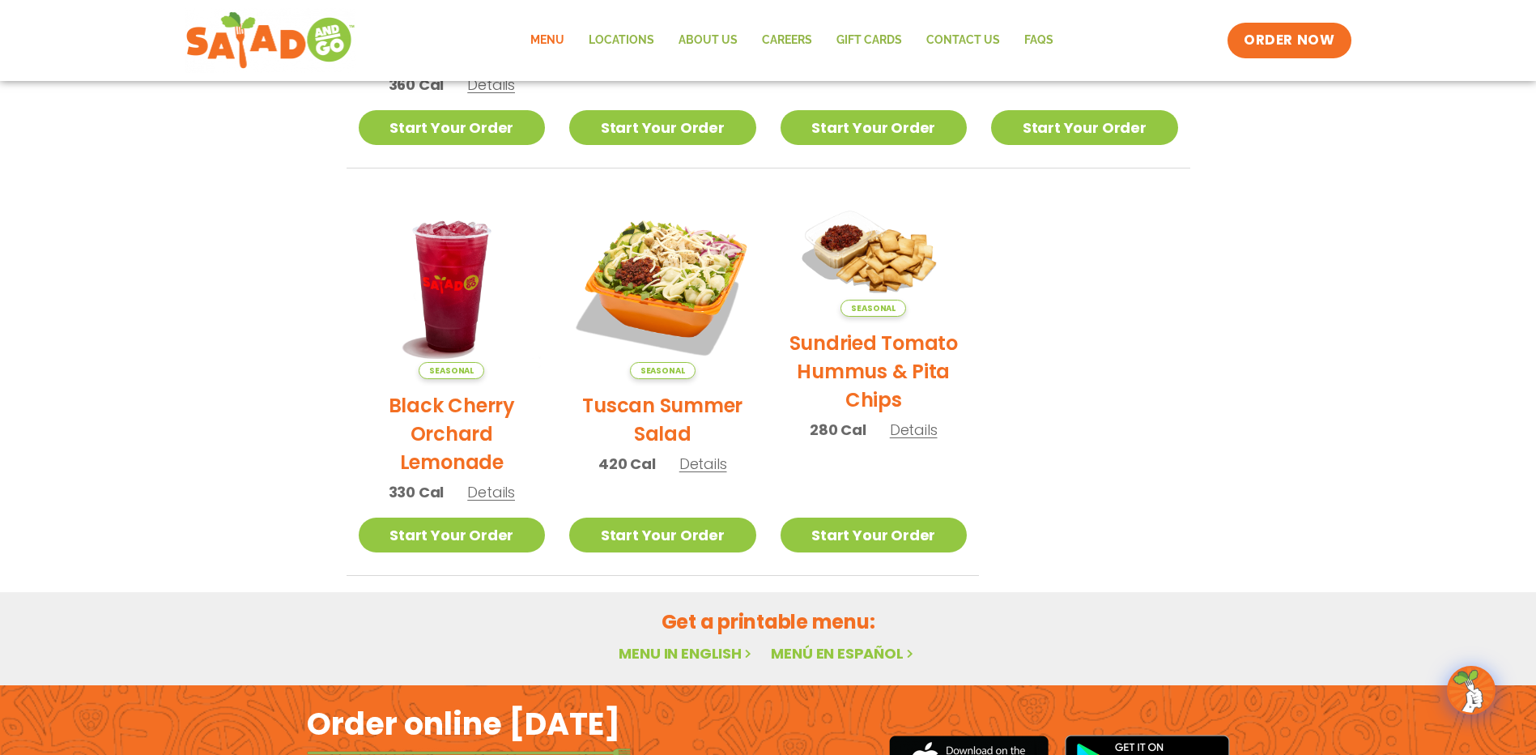
scroll to position [851, 0]
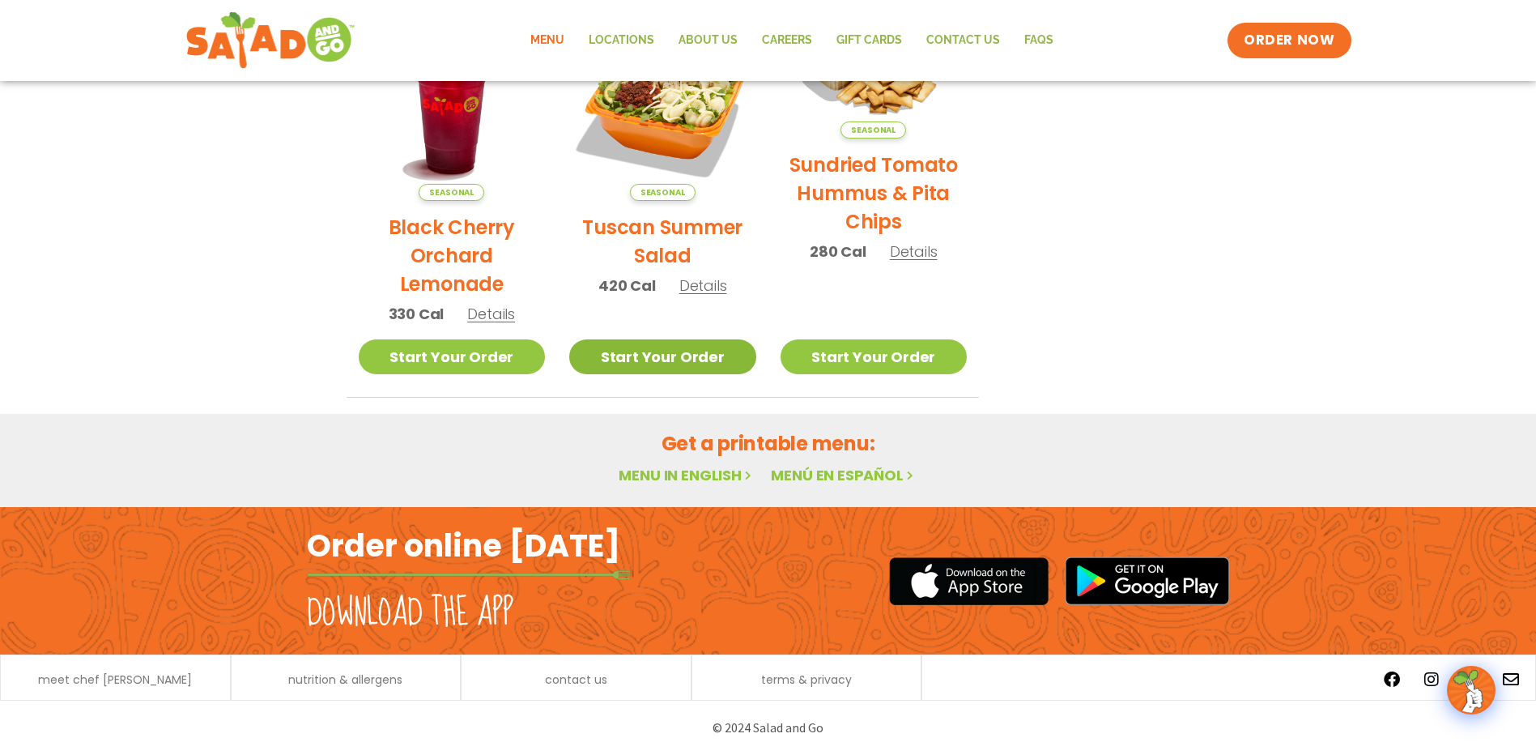
click at [662, 349] on link "Start Your Order" at bounding box center [662, 356] width 187 height 35
